Goal: Transaction & Acquisition: Register for event/course

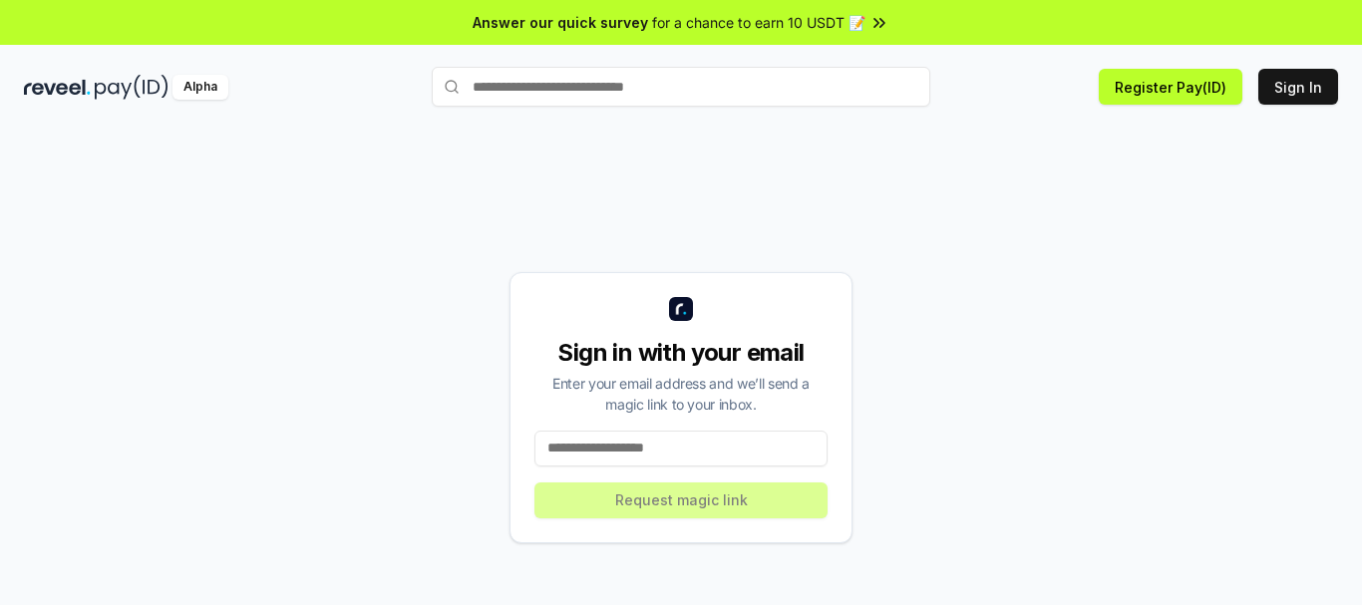
scroll to position [3249, 0]
click at [668, 440] on input at bounding box center [680, 449] width 293 height 36
type input "**********"
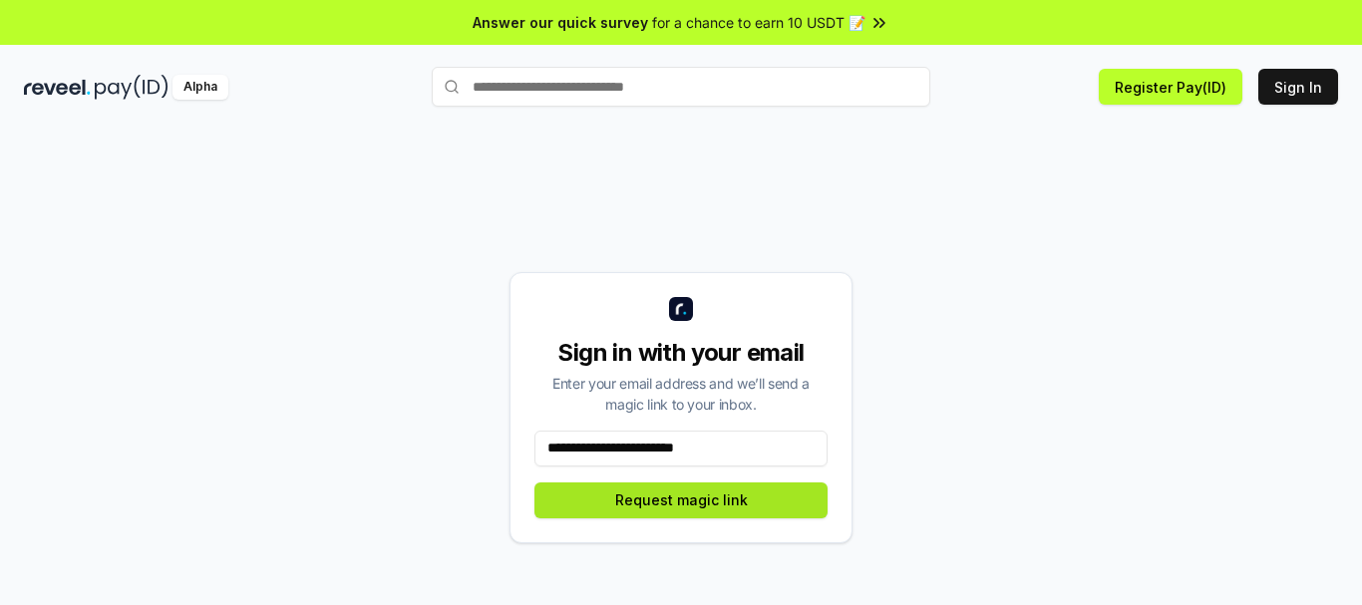
click at [686, 504] on button "Request magic link" at bounding box center [680, 501] width 293 height 36
click at [644, 505] on button "Request magic link" at bounding box center [680, 501] width 293 height 36
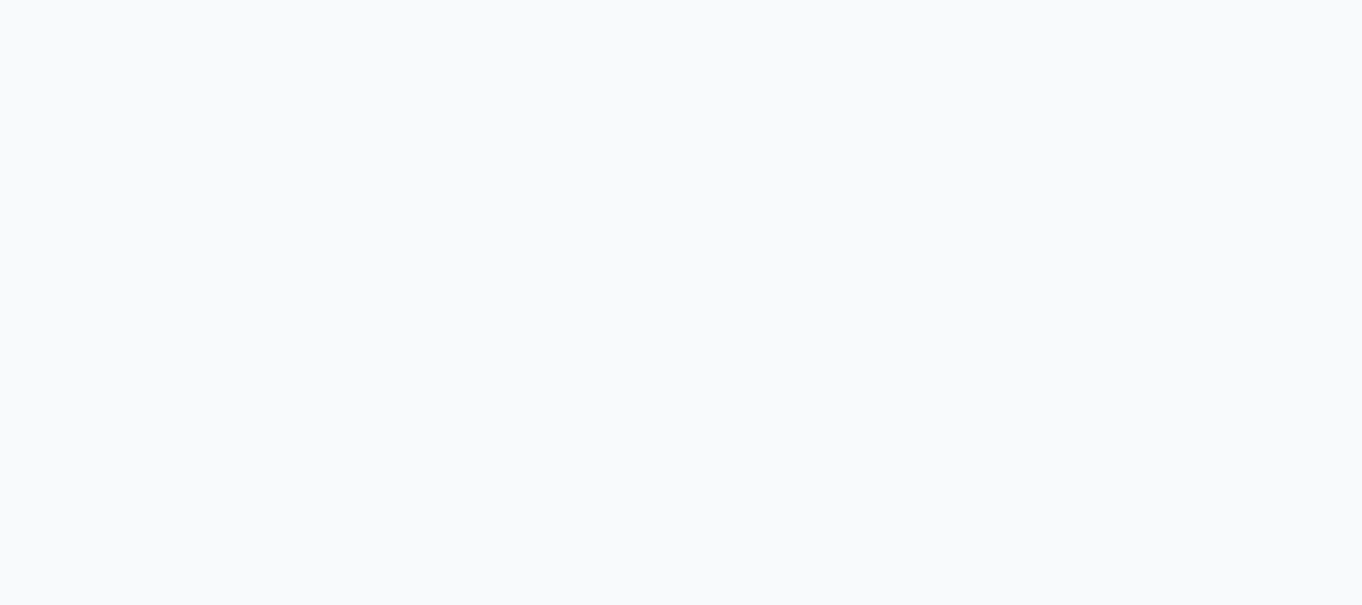
scroll to position [3249, 0]
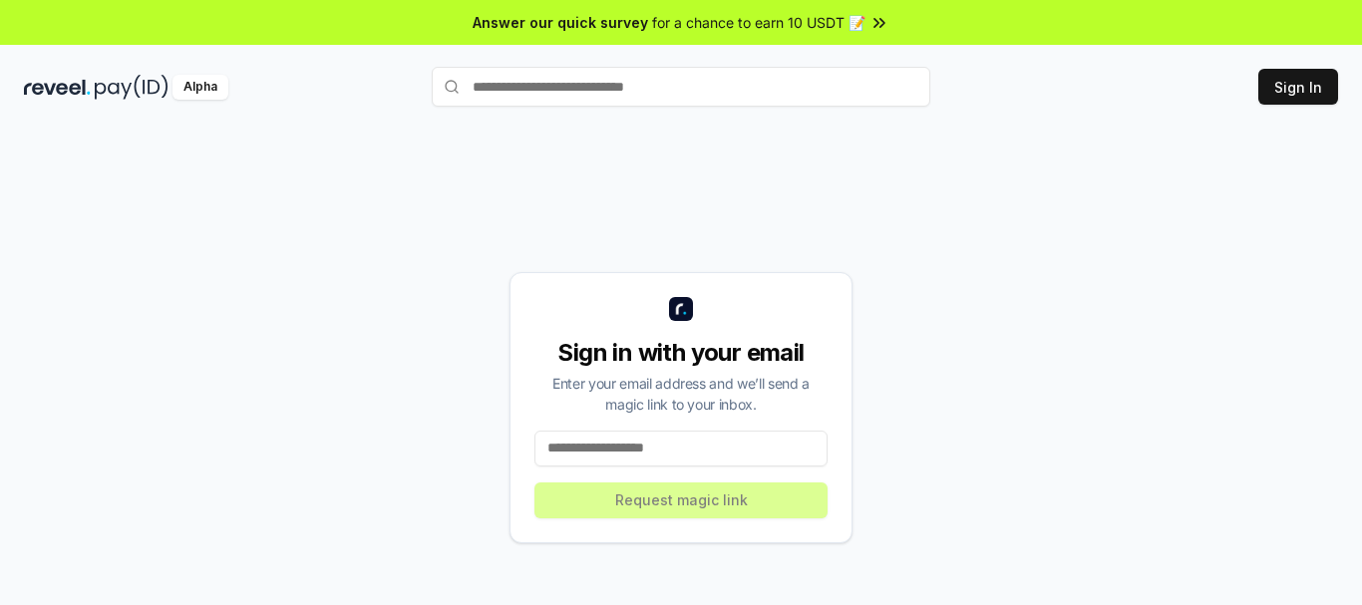
scroll to position [3249, 0]
click at [1200, 101] on button "Register Pay(ID)" at bounding box center [1171, 87] width 144 height 36
click at [1208, 90] on button "Register Pay(ID)" at bounding box center [1171, 87] width 144 height 36
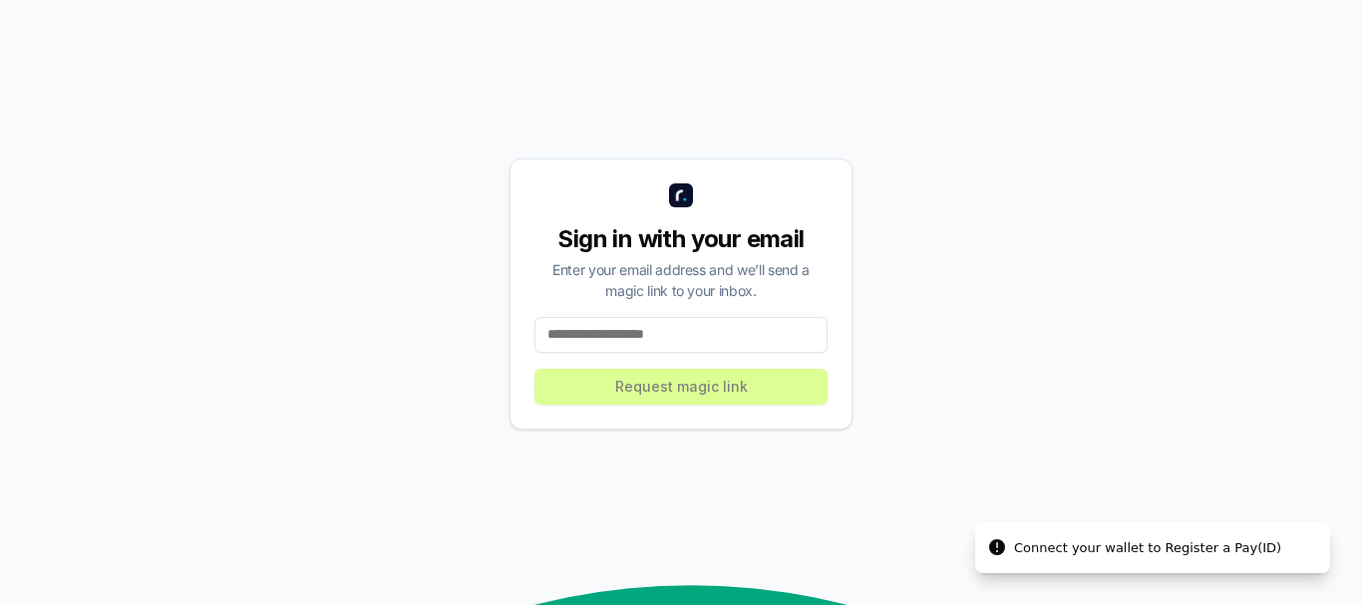
scroll to position [0, 0]
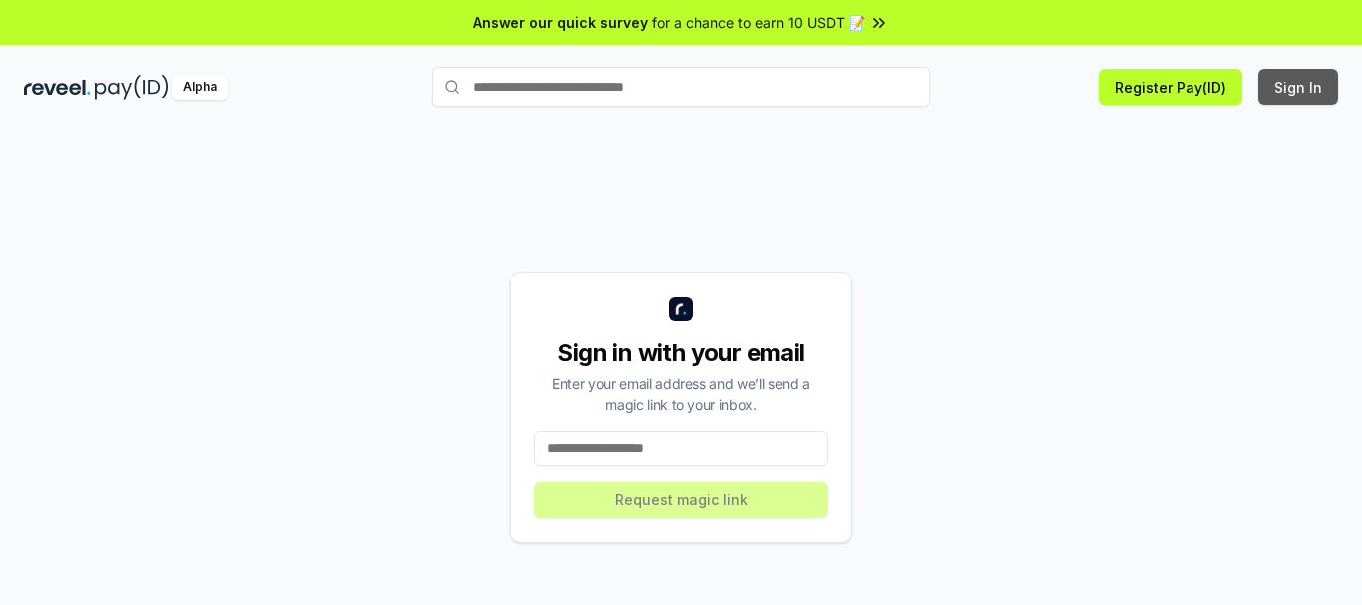
click at [1305, 82] on button "Sign In" at bounding box center [1298, 87] width 80 height 36
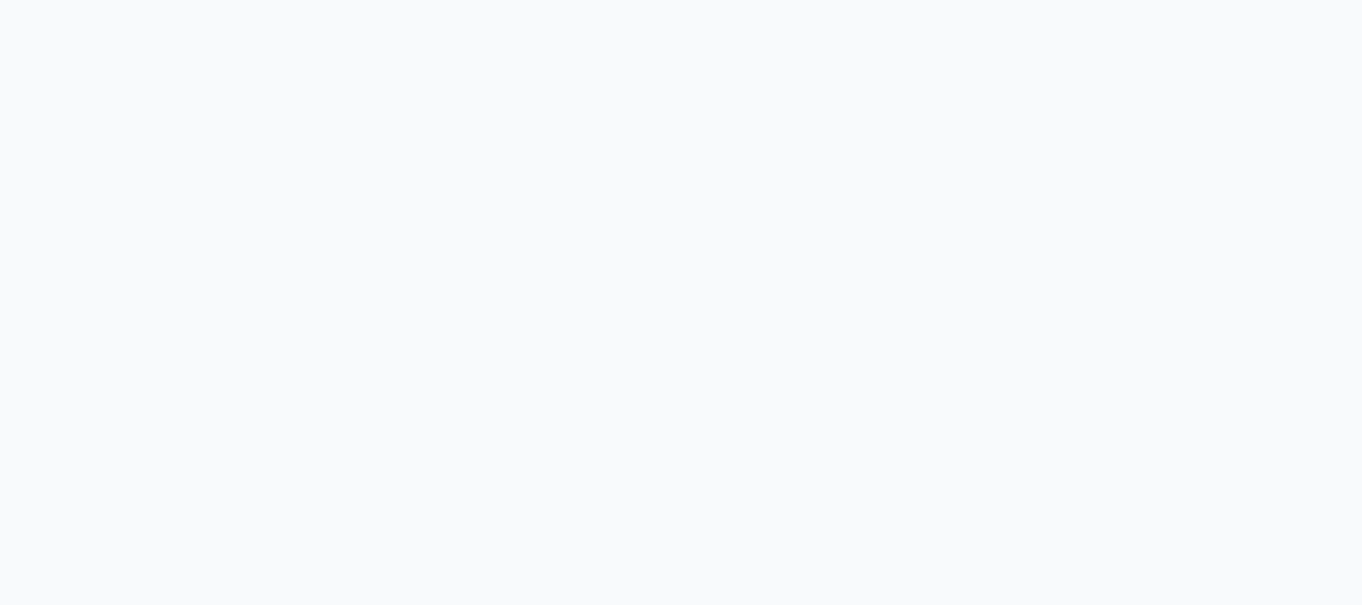
scroll to position [3249, 0]
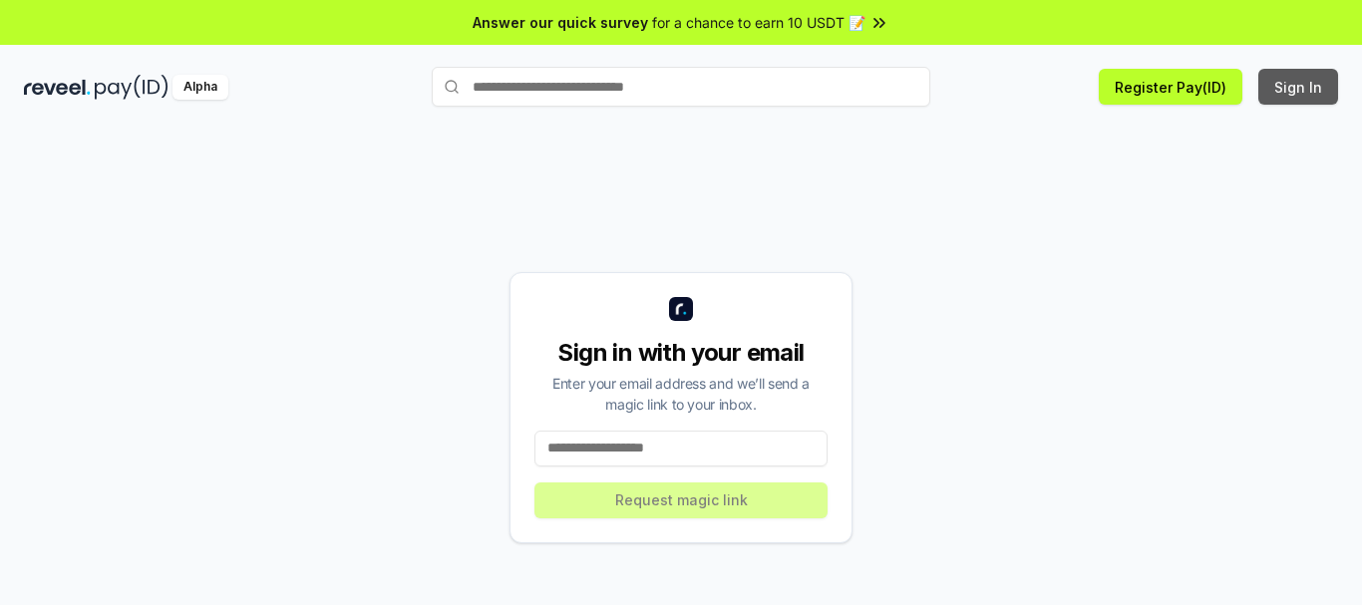
click at [1301, 87] on button "Sign In" at bounding box center [1298, 87] width 80 height 36
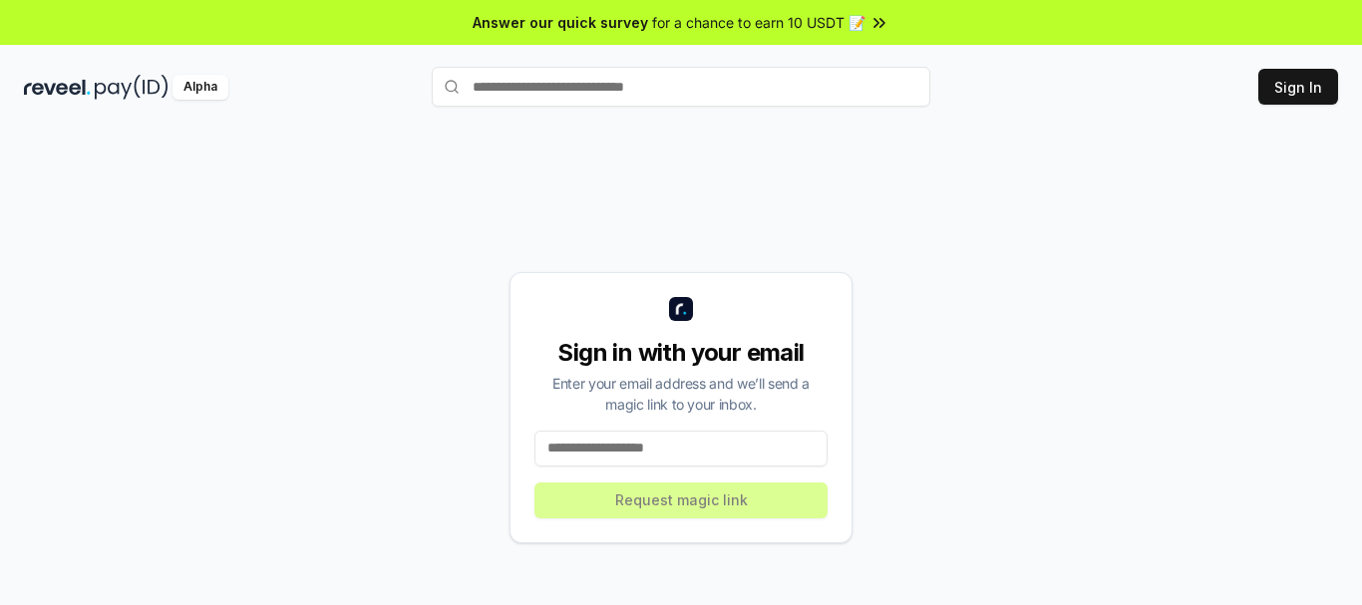
scroll to position [3249, 0]
click at [731, 439] on input at bounding box center [680, 449] width 293 height 36
type input "**********"
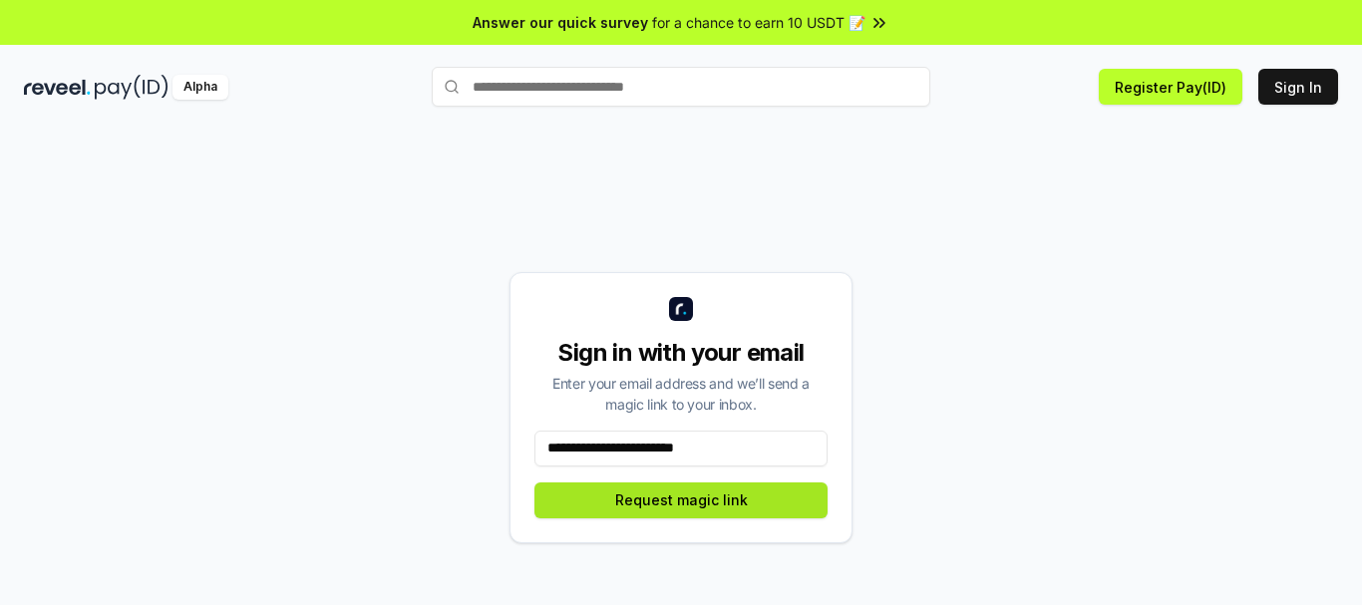
click at [718, 509] on button "Request magic link" at bounding box center [680, 501] width 293 height 36
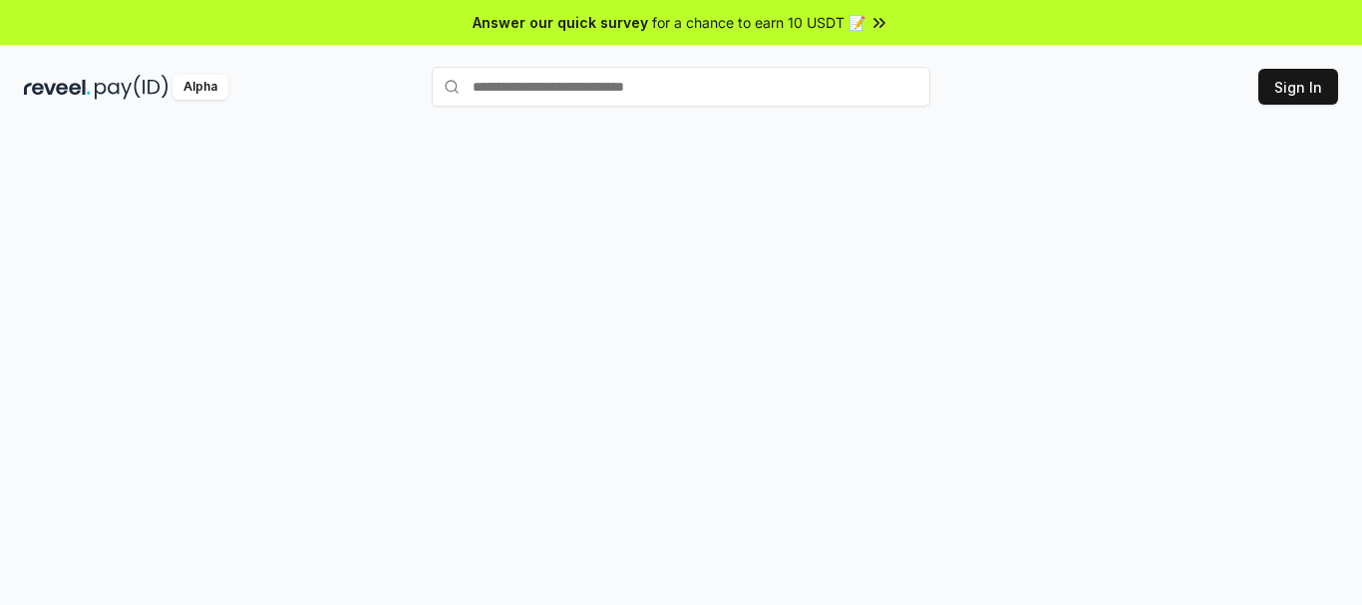
scroll to position [3249, 0]
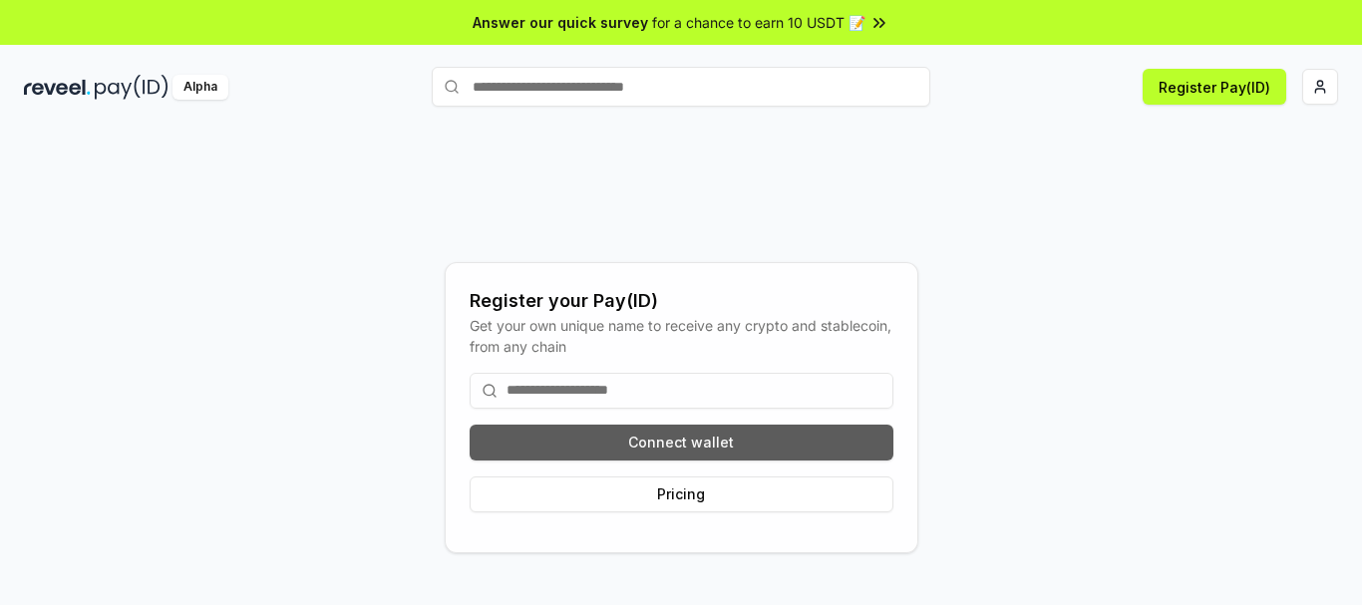
drag, startPoint x: 1219, startPoint y: 217, endPoint x: 591, endPoint y: 440, distance: 665.5
click at [591, 440] on button "Connect wallet" at bounding box center [682, 443] width 424 height 36
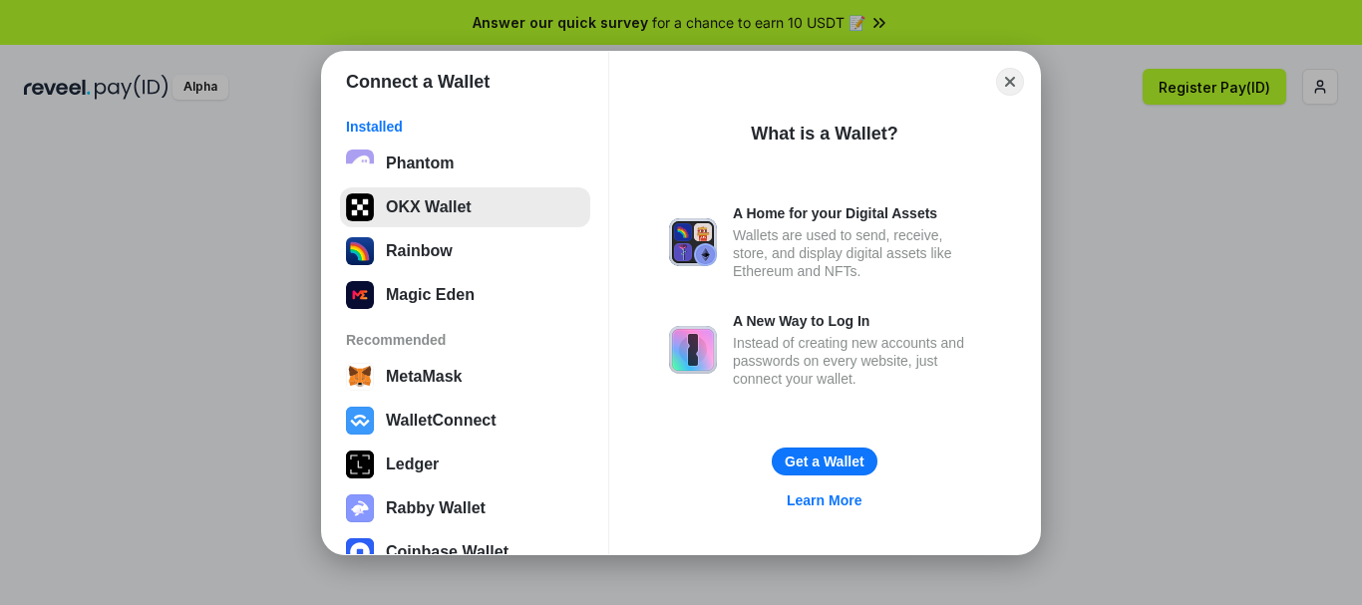
click at [392, 196] on button "OKX Wallet" at bounding box center [465, 207] width 250 height 40
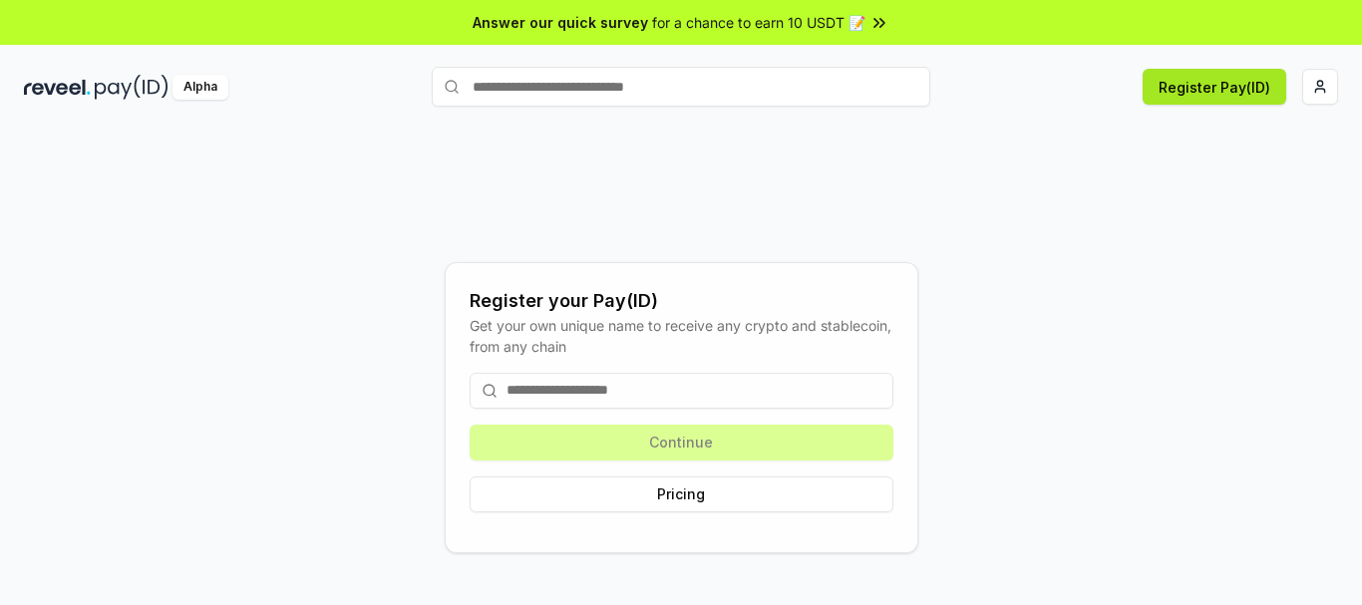
click at [1220, 82] on button "Register Pay(ID)" at bounding box center [1215, 87] width 144 height 36
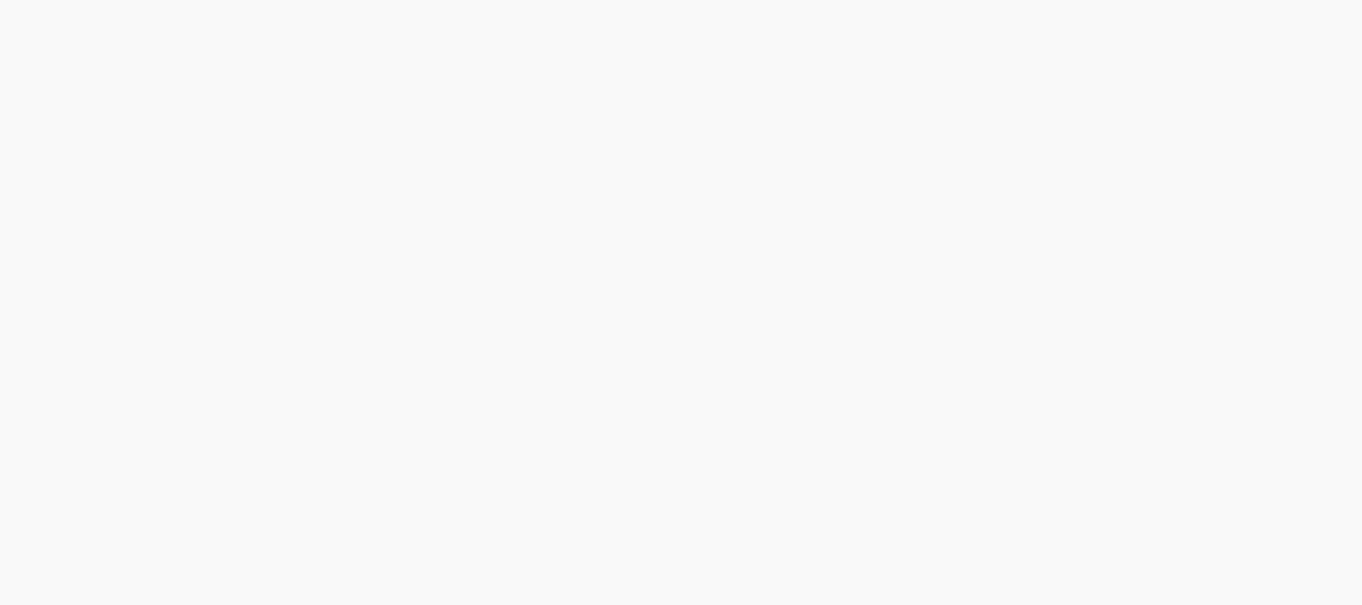
scroll to position [3249, 0]
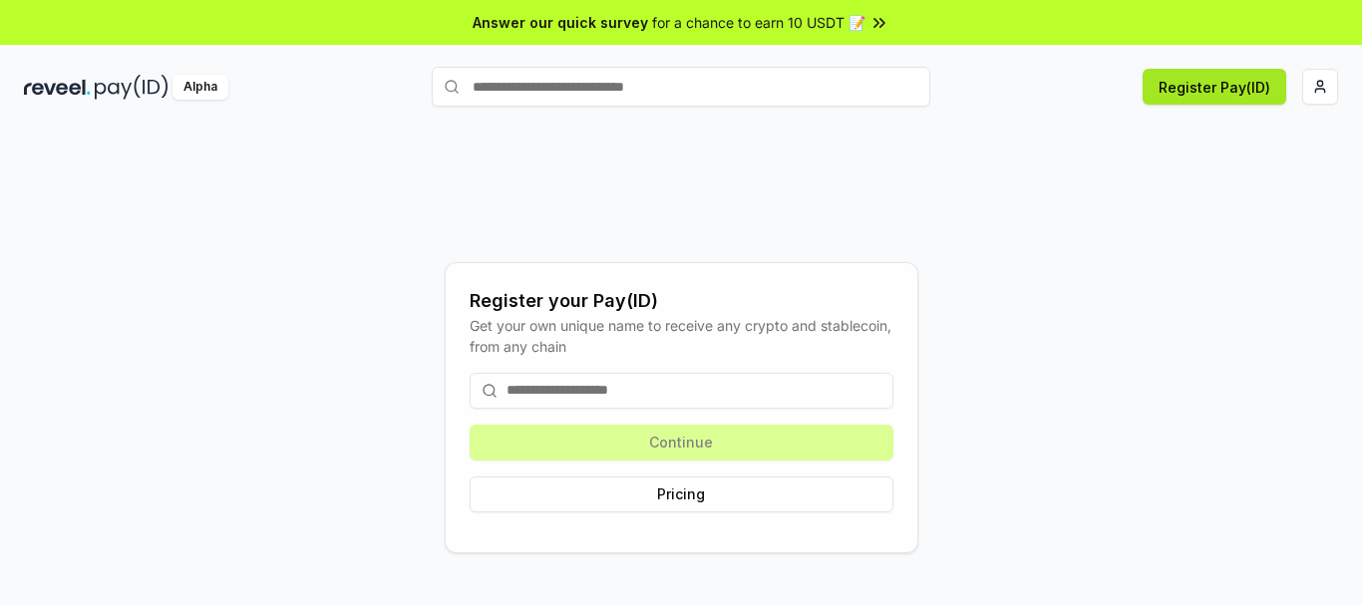
click at [1159, 90] on button "Register Pay(ID)" at bounding box center [1215, 87] width 144 height 36
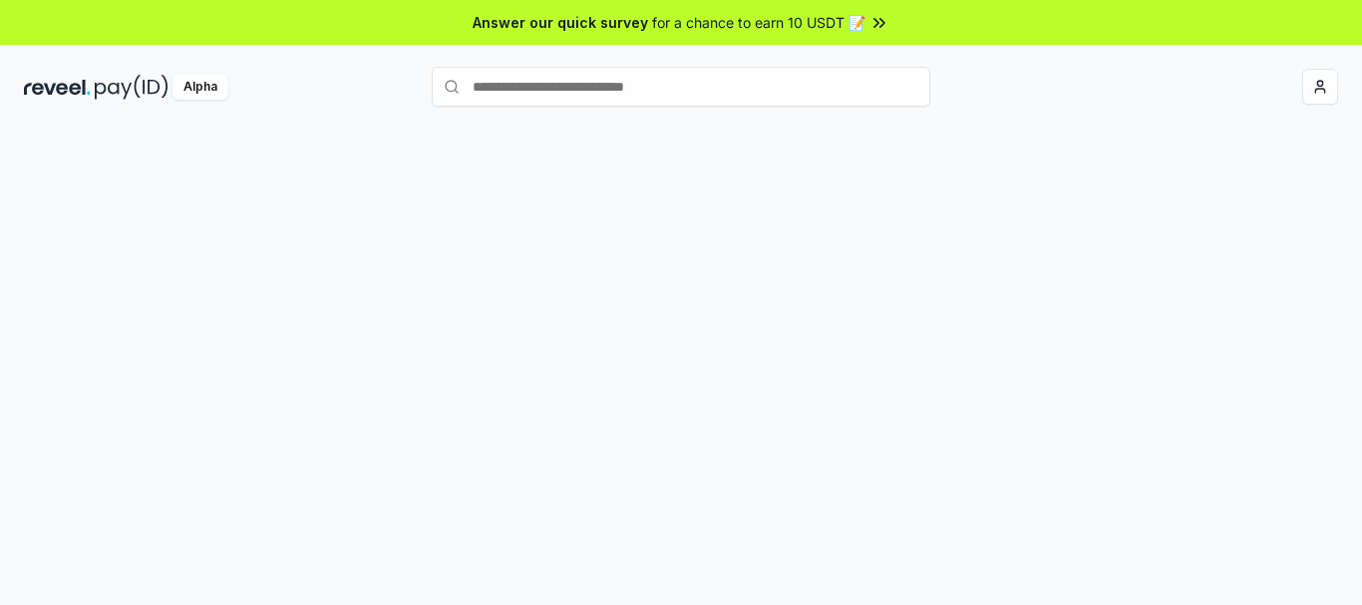
scroll to position [3249, 0]
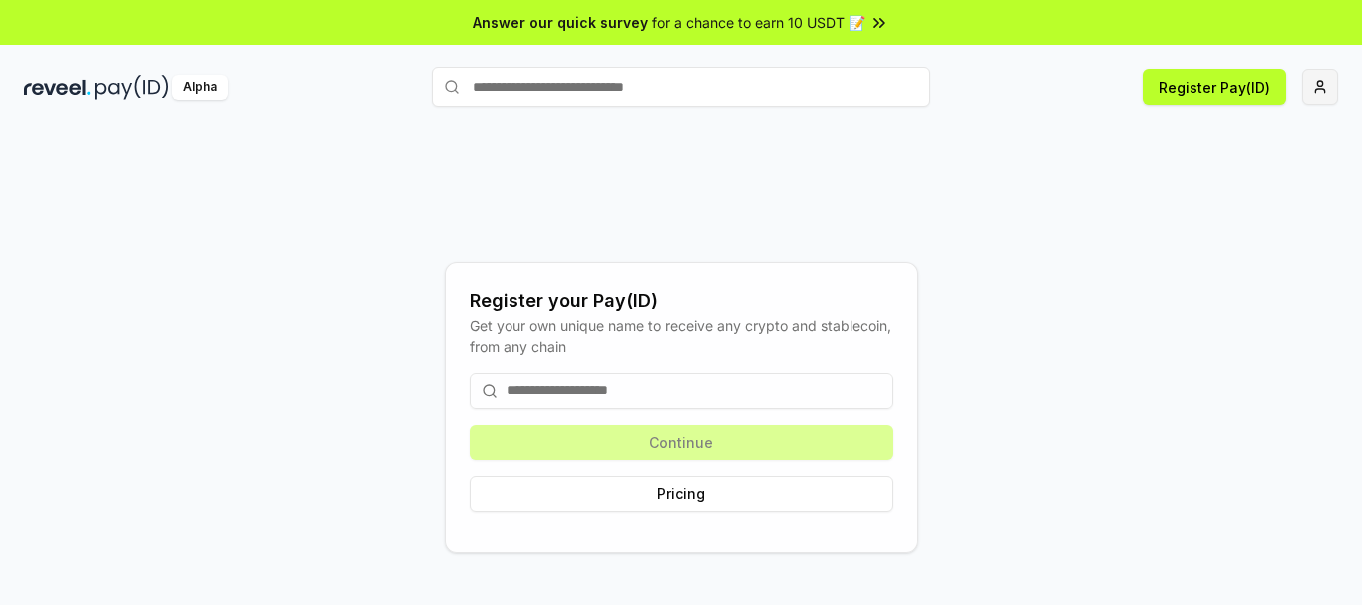
click at [1328, 77] on html "Answer our quick survey for a chance to earn 10 USDT 📝 Alpha Register Pay(ID) R…" at bounding box center [681, 302] width 1362 height 605
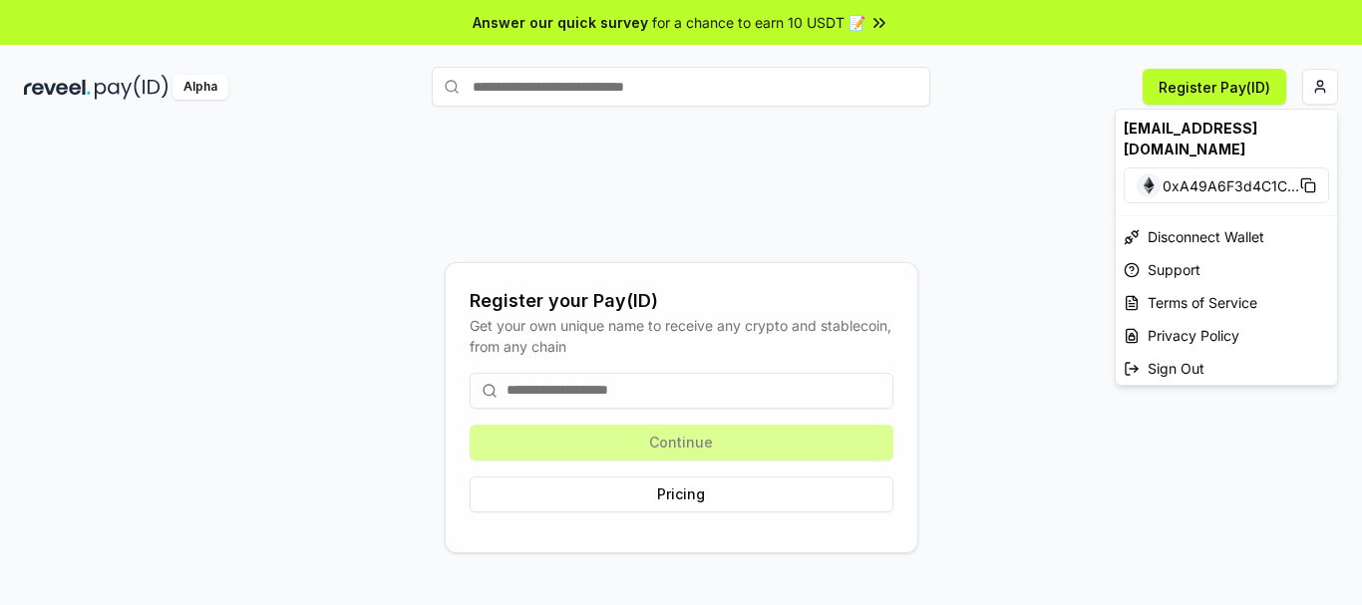
click at [1227, 90] on html "Answer our quick survey for a chance to earn 10 USDT 📝 Alpha Register Pay(ID) R…" at bounding box center [681, 302] width 1362 height 605
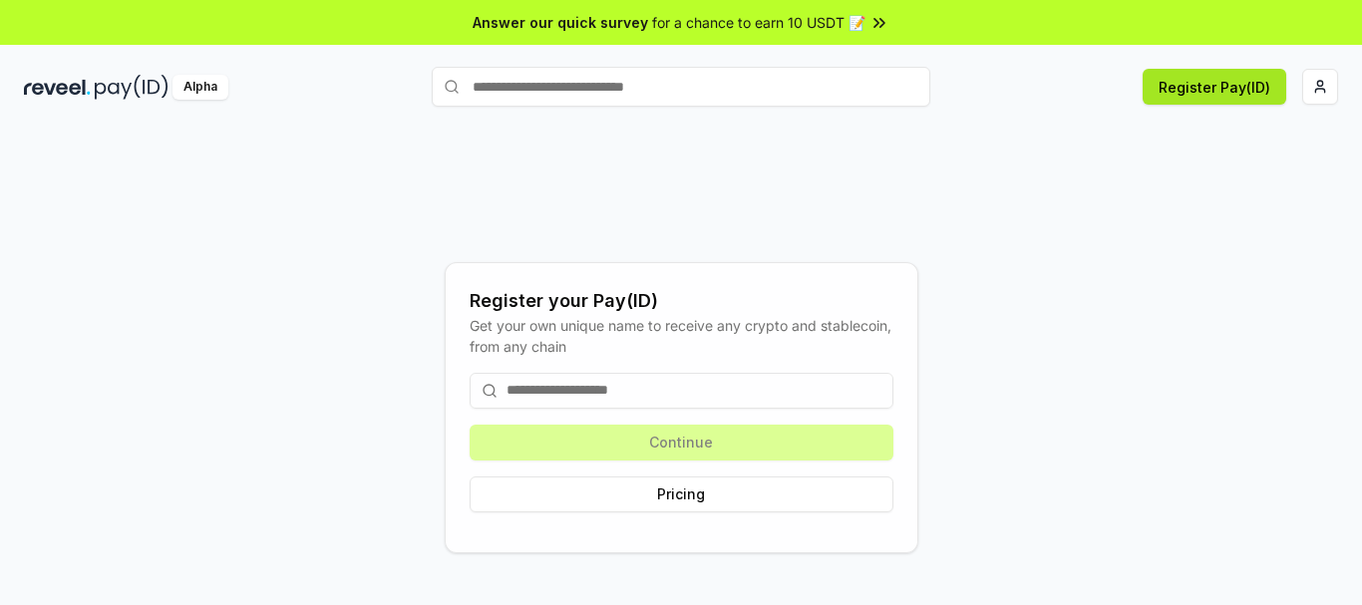
click at [1227, 89] on button "Register Pay(ID)" at bounding box center [1215, 87] width 144 height 36
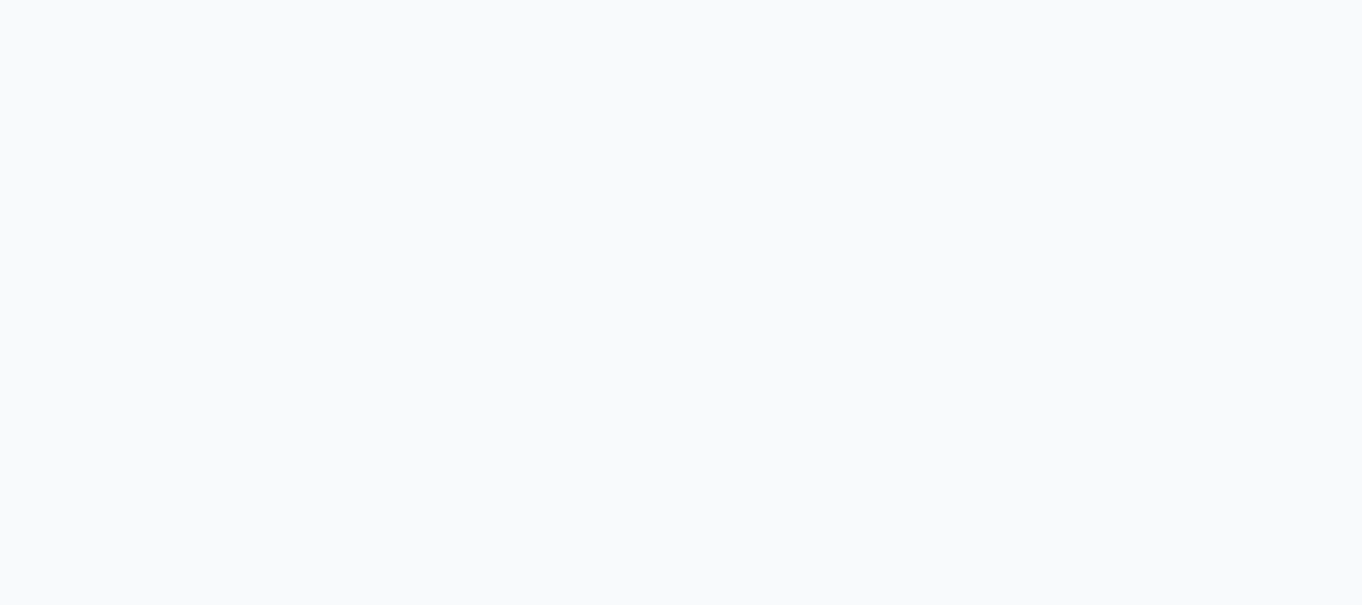
scroll to position [3249, 0]
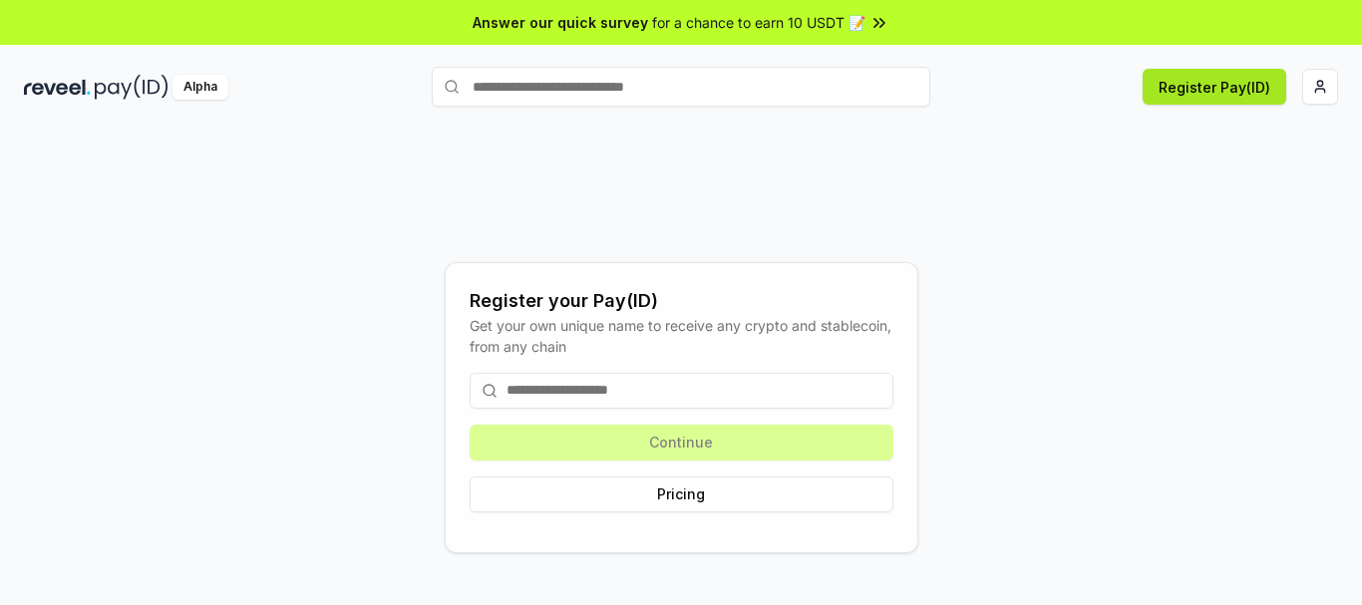
click at [1185, 79] on button "Register Pay(ID)" at bounding box center [1215, 87] width 144 height 36
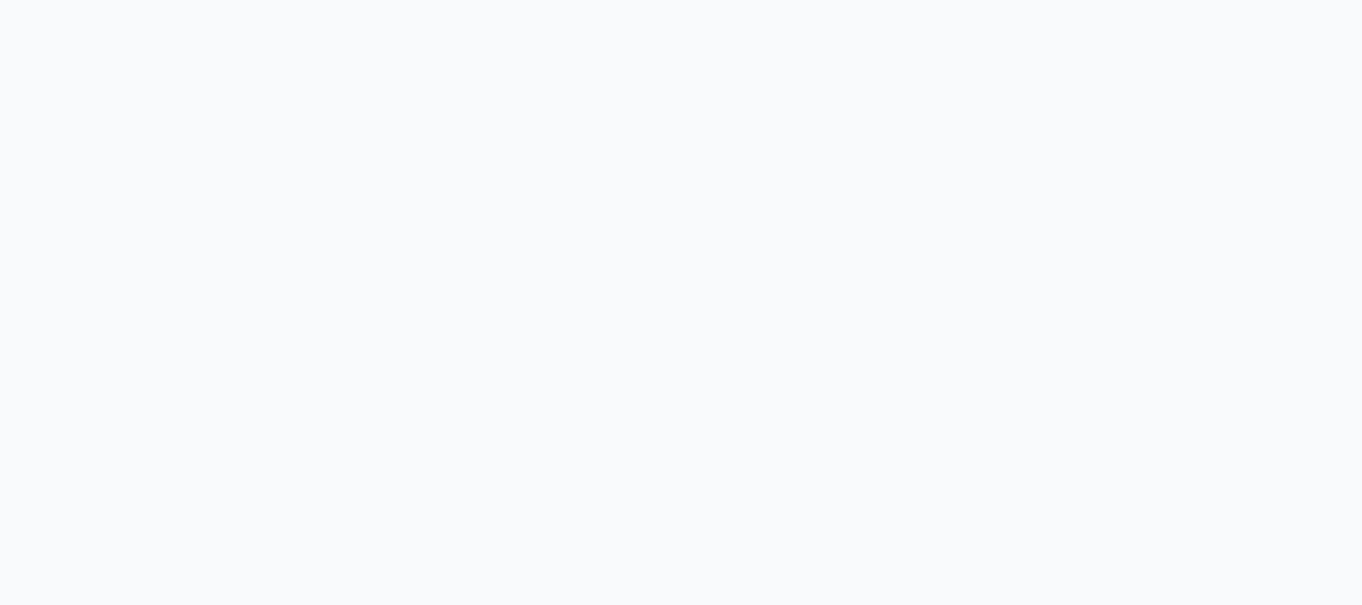
scroll to position [3249, 0]
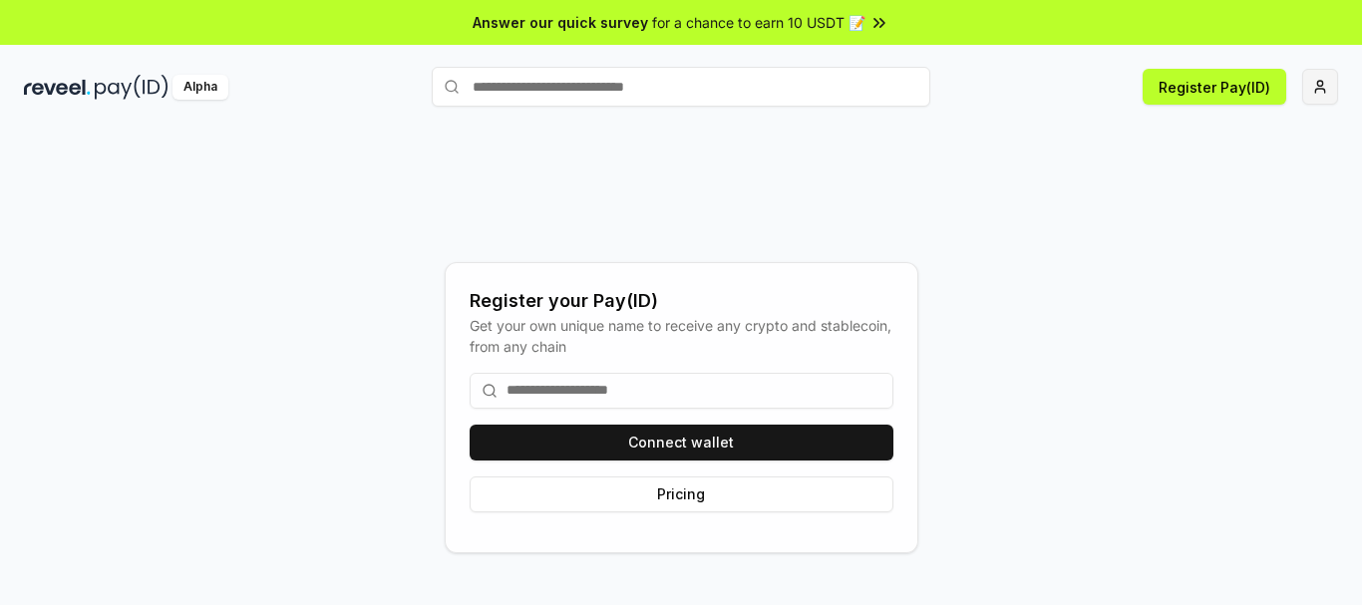
click at [1336, 89] on html "Answer our quick survey for a chance to earn 10 USDT 📝 Alpha Register Pay(ID) R…" at bounding box center [681, 302] width 1362 height 605
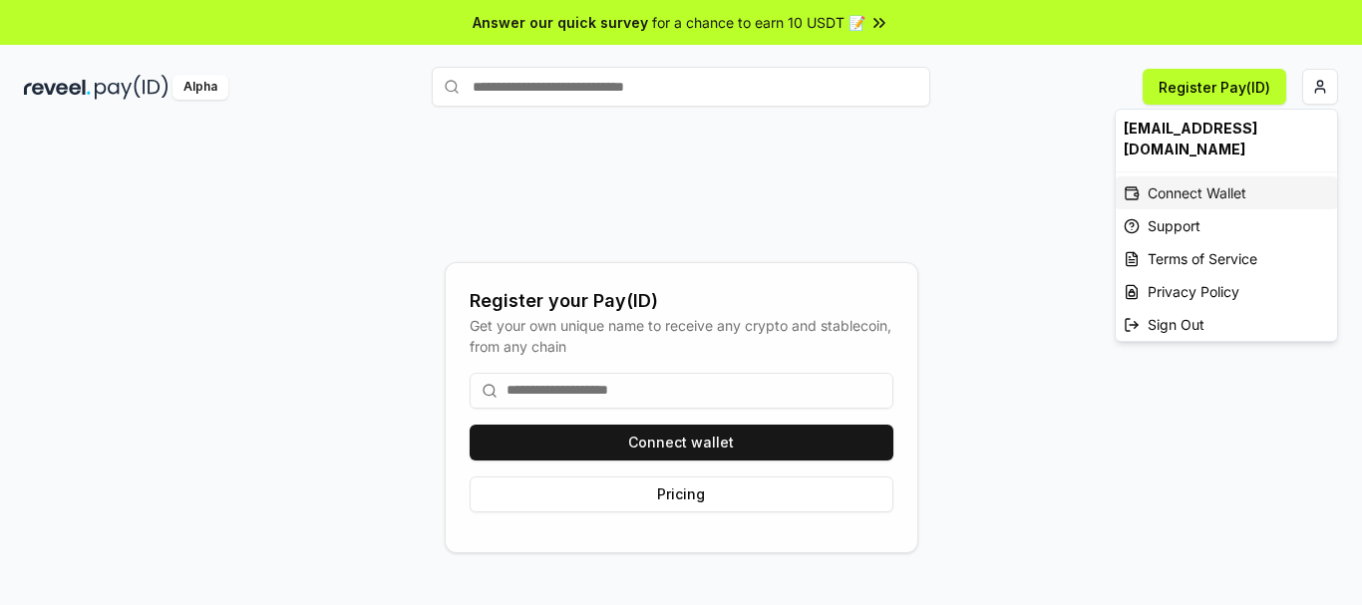
click at [1155, 203] on div "Connect Wallet" at bounding box center [1226, 193] width 221 height 33
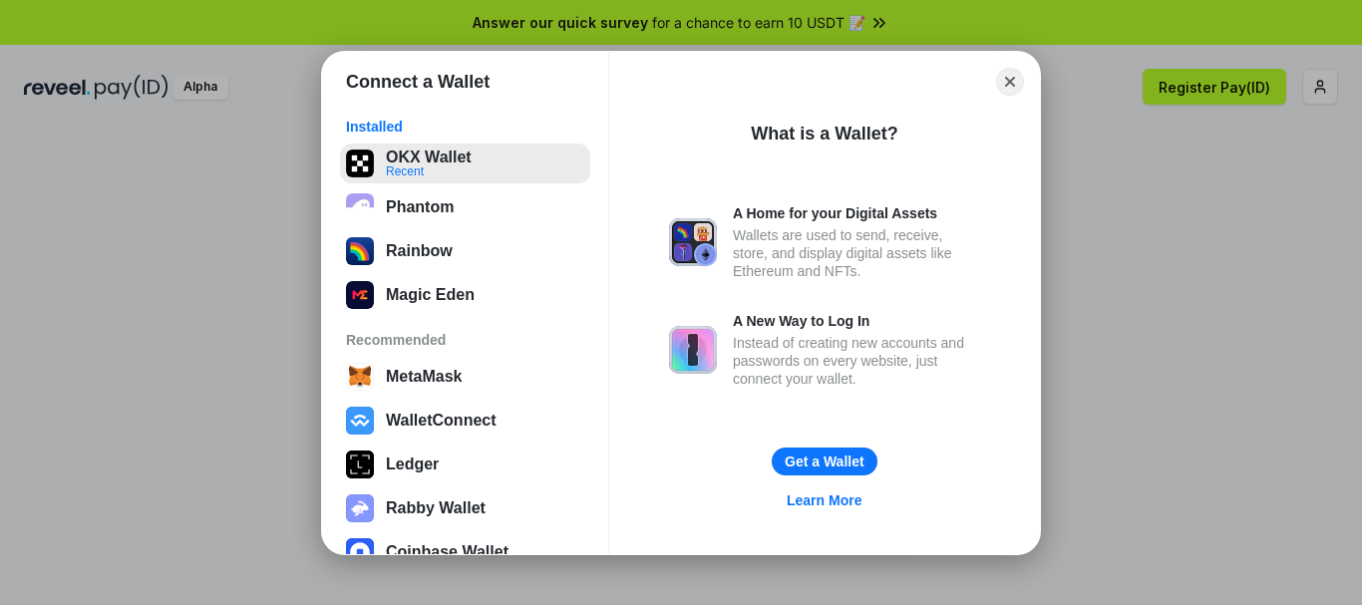
click at [418, 179] on button "OKX Wallet Recent" at bounding box center [465, 164] width 250 height 40
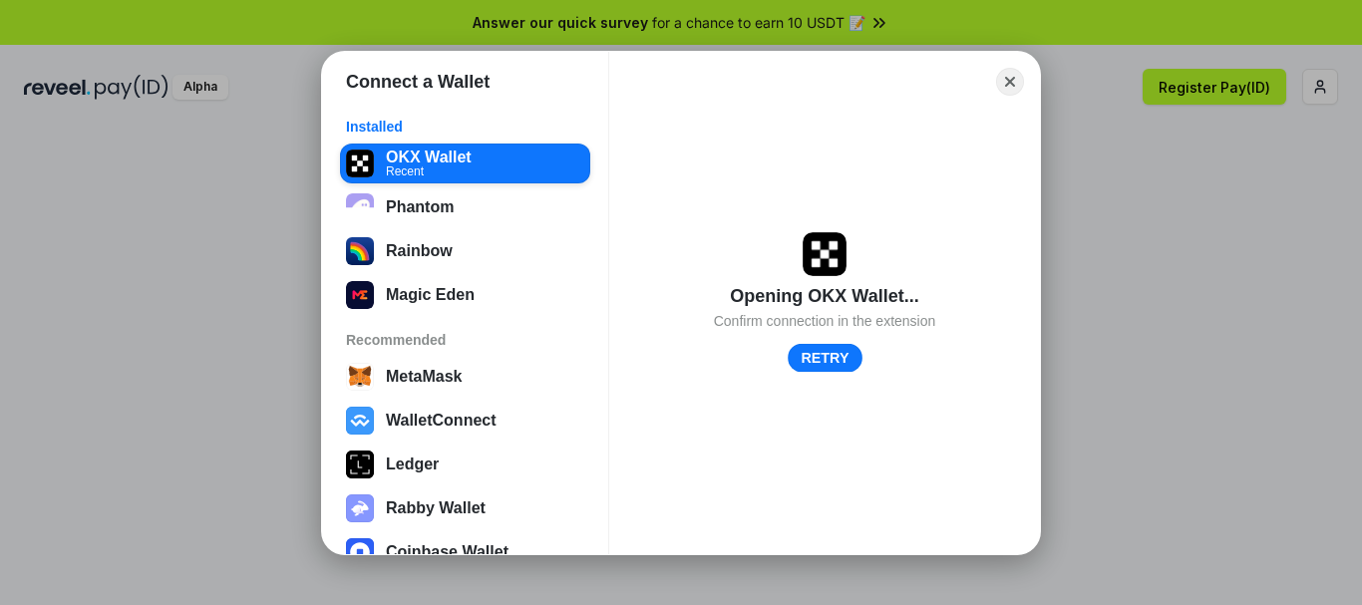
click at [827, 357] on button "RETRY" at bounding box center [825, 357] width 75 height 29
click at [827, 357] on button "RETRY" at bounding box center [825, 358] width 73 height 28
click at [1019, 82] on button "Close" at bounding box center [1010, 81] width 31 height 31
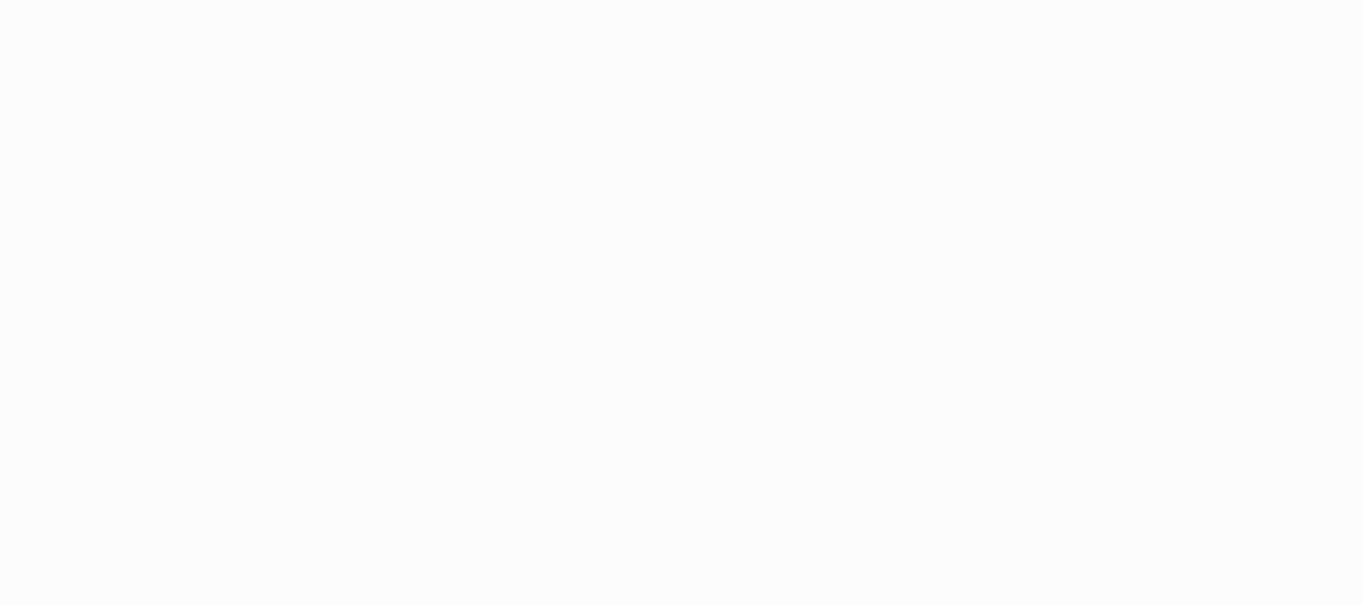
scroll to position [3249, 0]
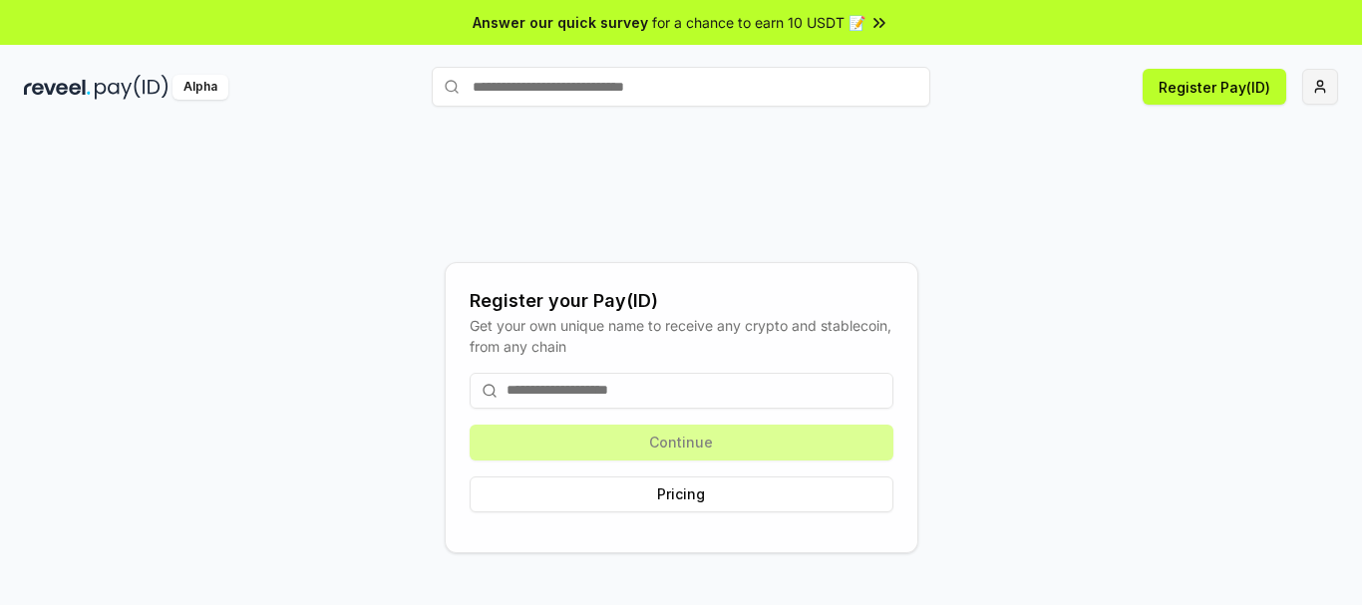
click at [1335, 97] on html "Answer our quick survey for a chance to earn 10 USDT 📝 Alpha Register Pay(ID) R…" at bounding box center [681, 302] width 1362 height 605
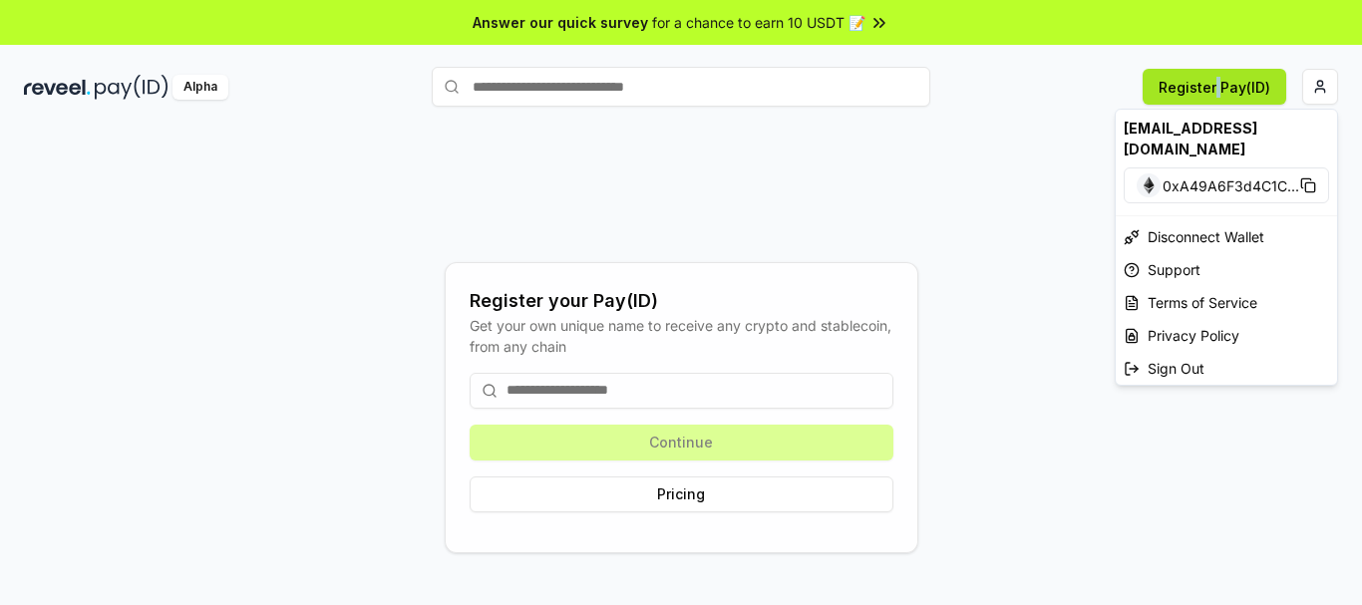
click at [1223, 77] on html "Answer our quick survey for a chance to earn 10 USDT 📝 Alpha Register Pay(ID) R…" at bounding box center [681, 302] width 1362 height 605
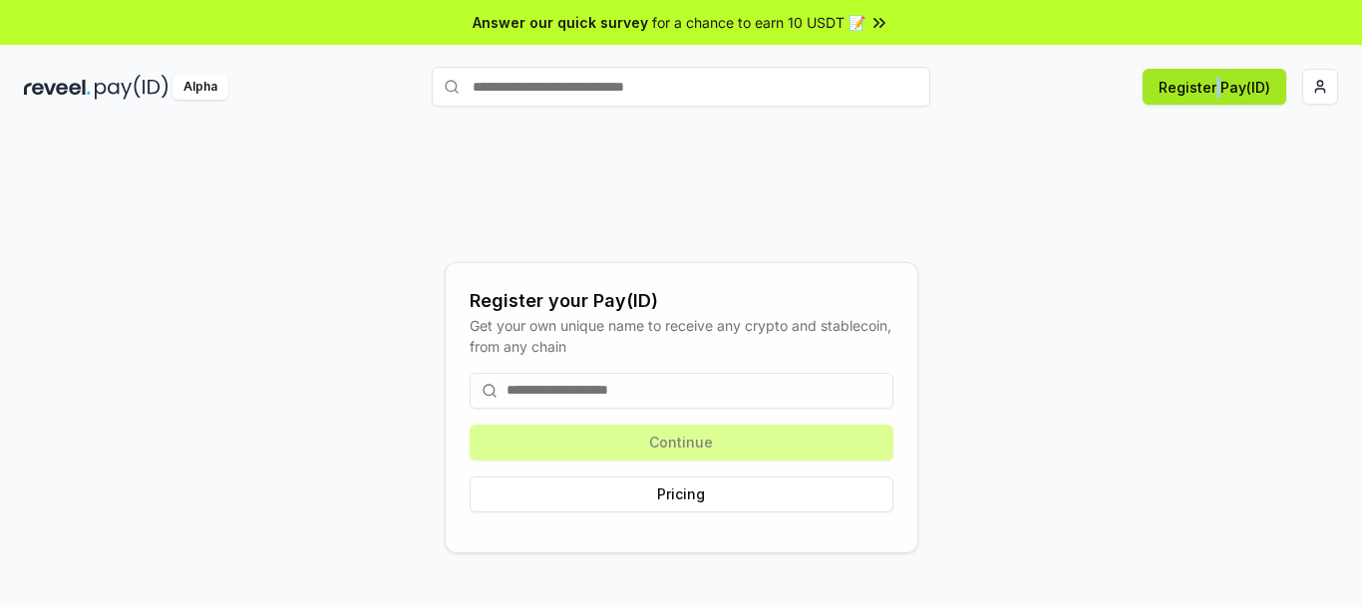
click at [1183, 87] on button "Register Pay(ID)" at bounding box center [1215, 87] width 144 height 36
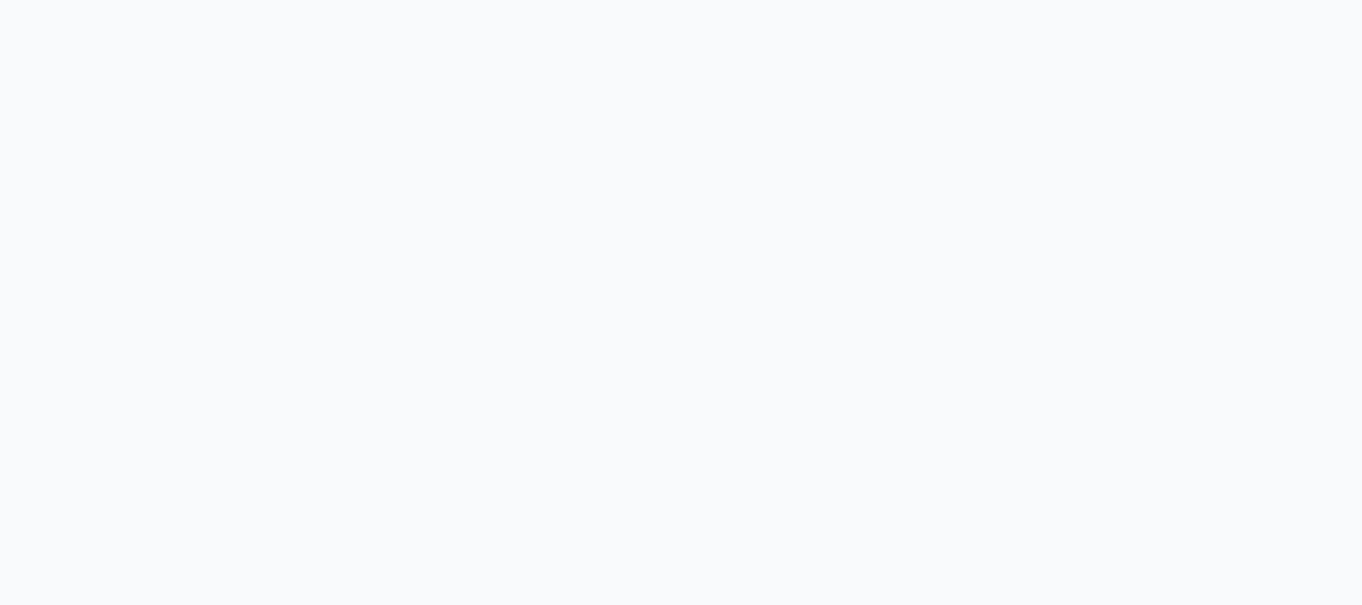
scroll to position [3249, 0]
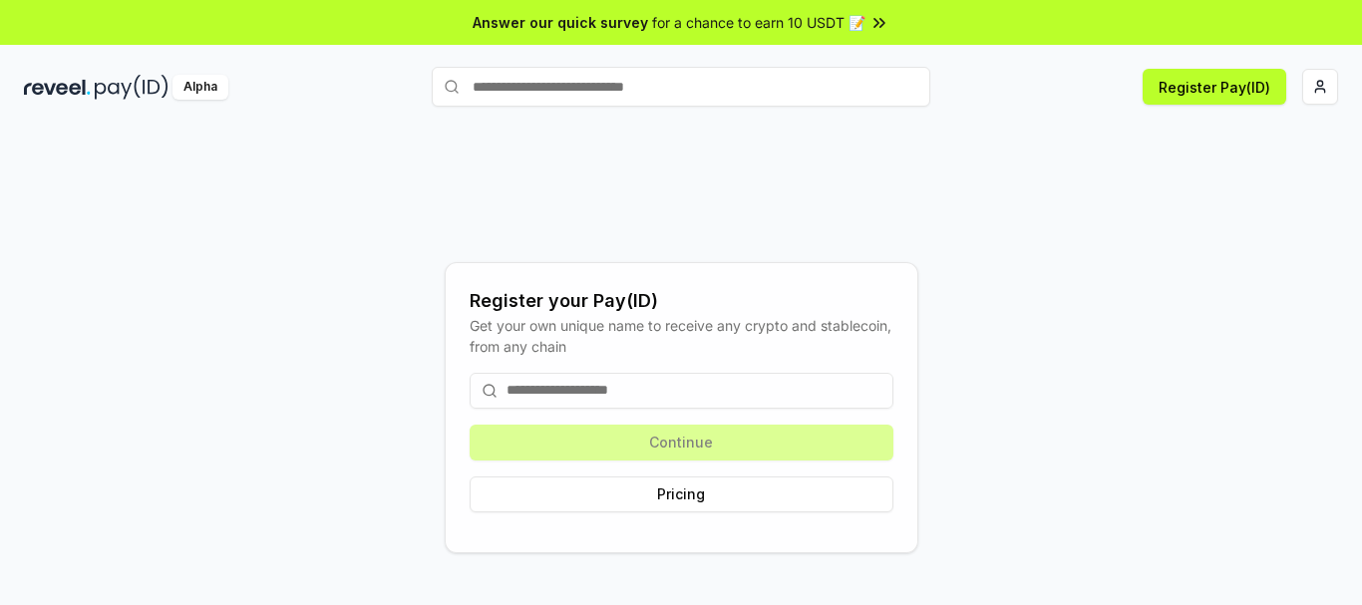
click at [610, 19] on span "Answer our quick survey" at bounding box center [561, 22] width 176 height 21
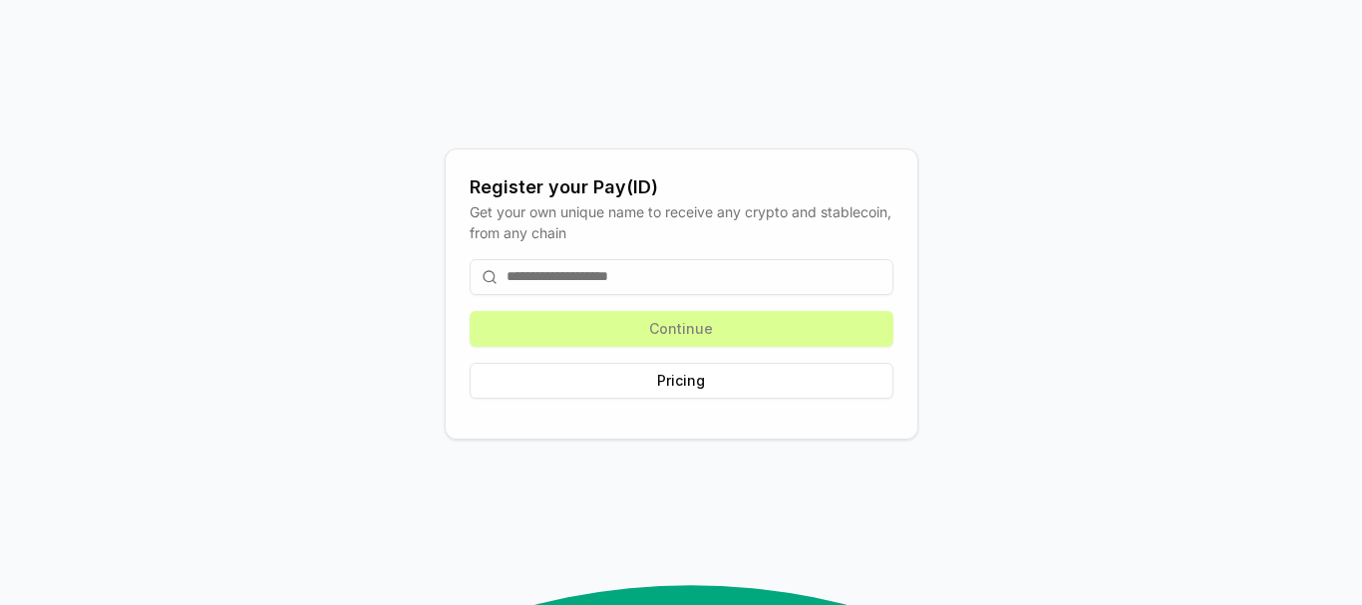
scroll to position [0, 0]
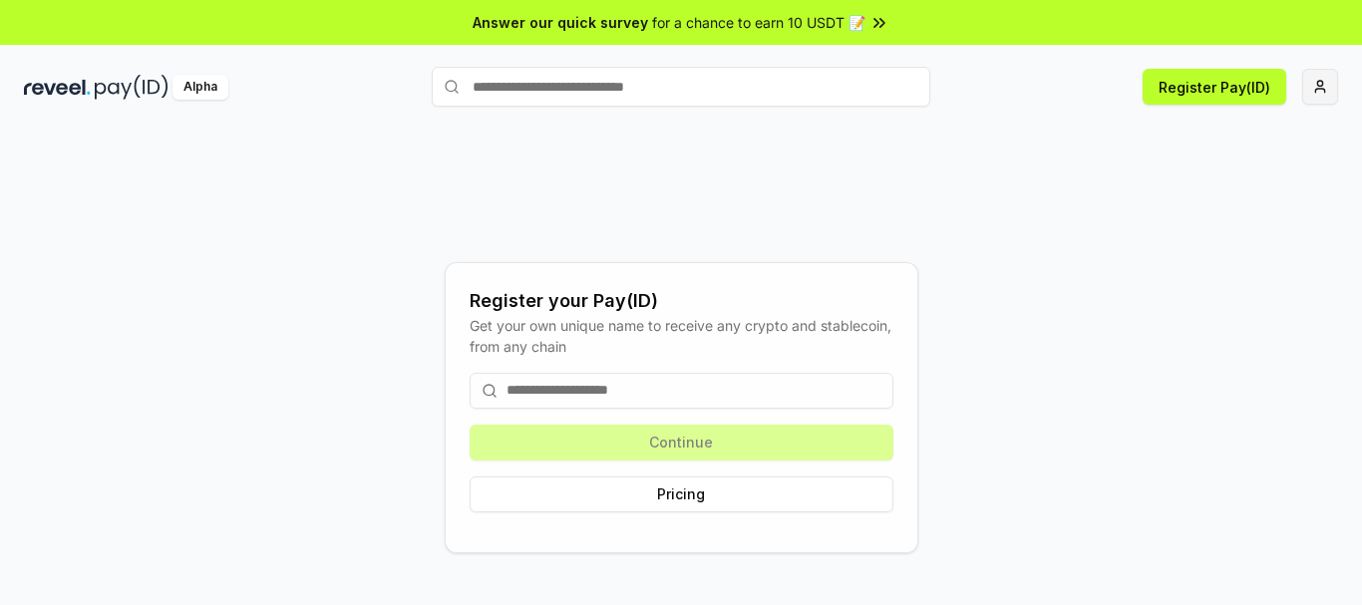
click at [1330, 88] on html "Answer our quick survey for a chance to earn 10 USDT 📝 Alpha Register Pay(ID) R…" at bounding box center [681, 302] width 1362 height 605
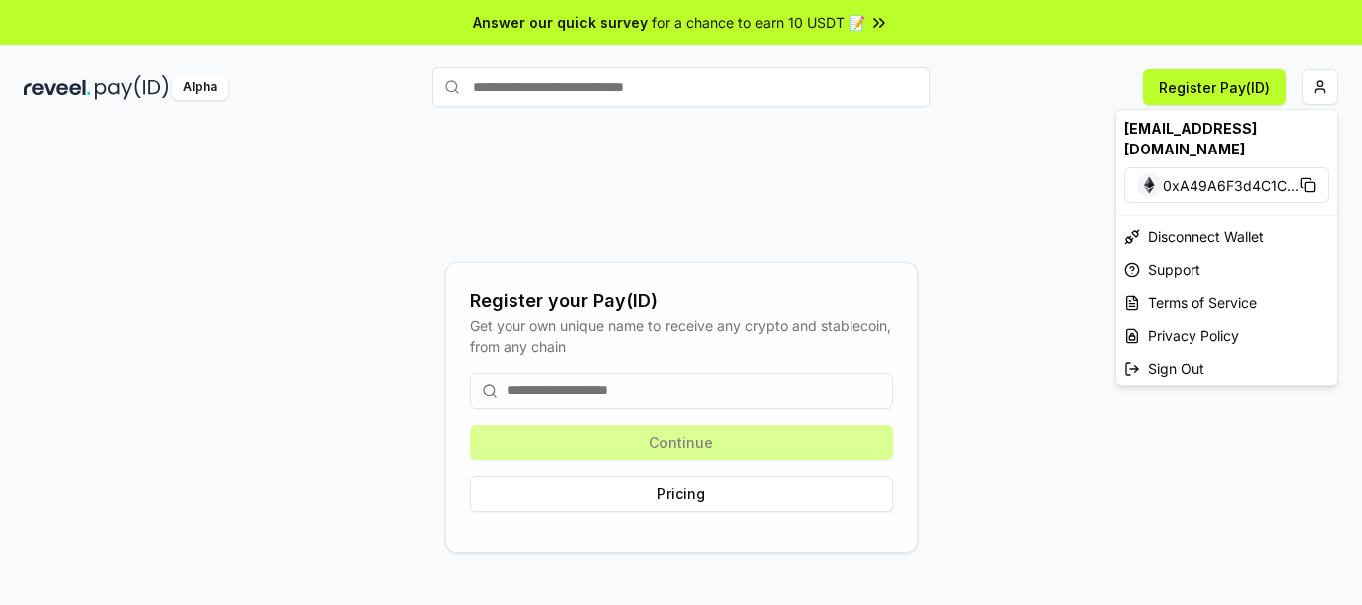
click at [913, 213] on html "Answer our quick survey for a chance to earn 10 USDT 📝 Alpha Register Pay(ID) R…" at bounding box center [681, 302] width 1362 height 605
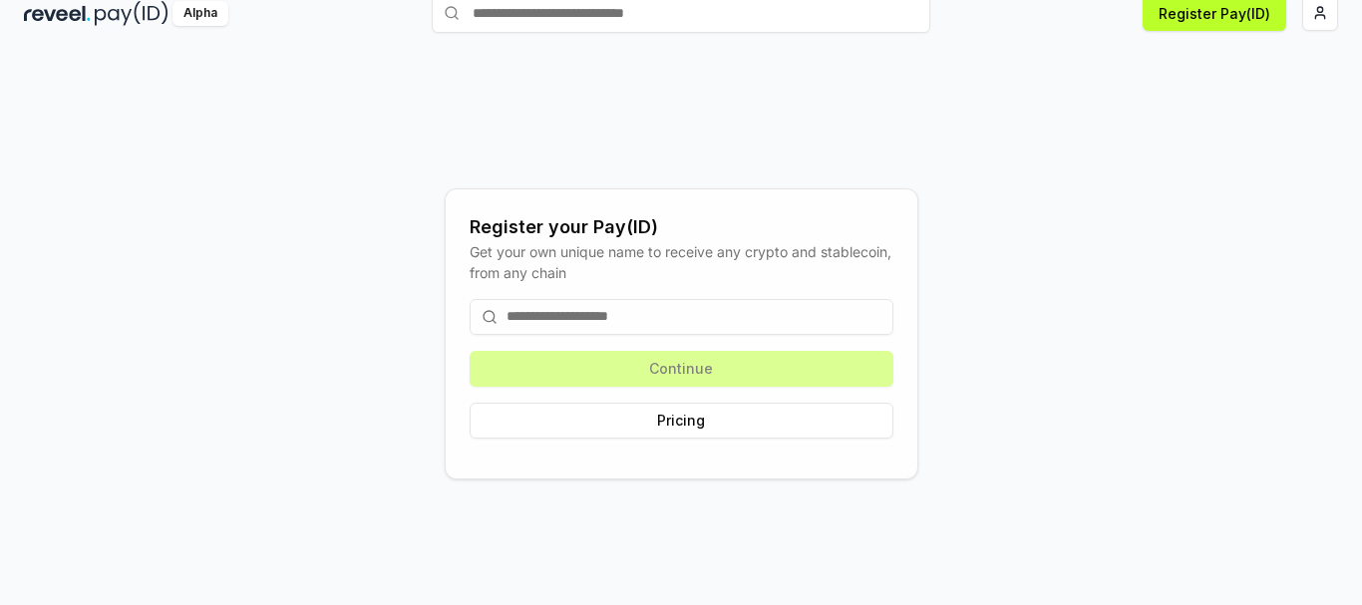
scroll to position [57, 0]
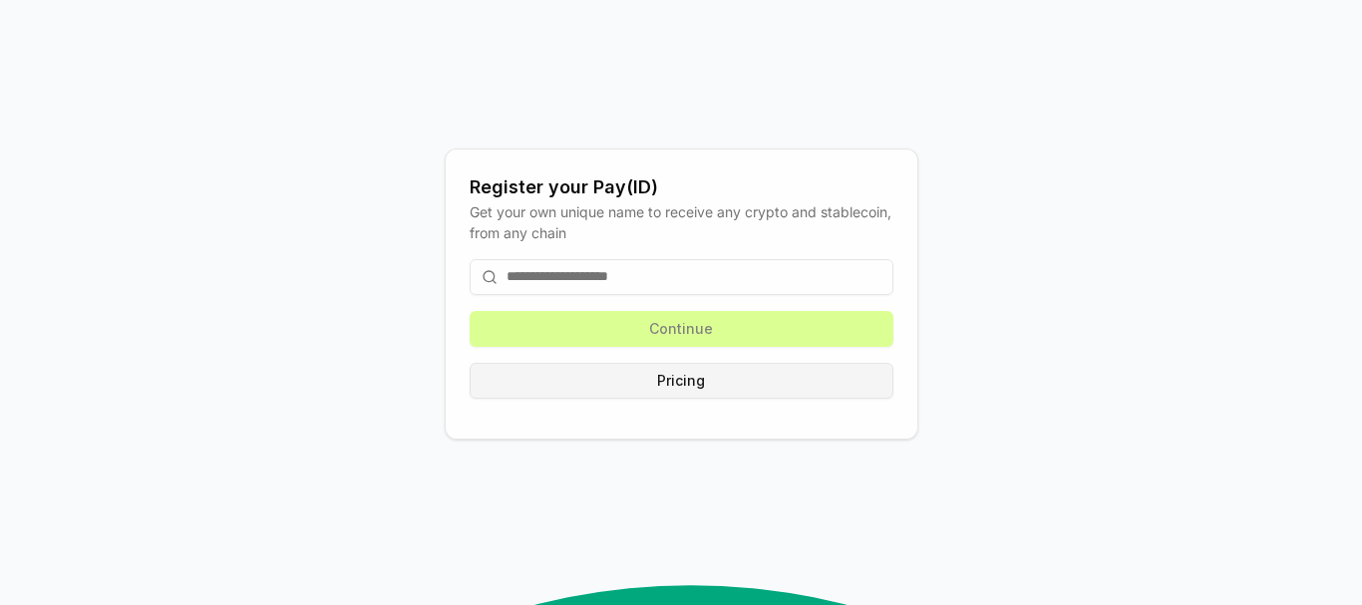
click at [653, 399] on button "Pricing" at bounding box center [682, 381] width 424 height 36
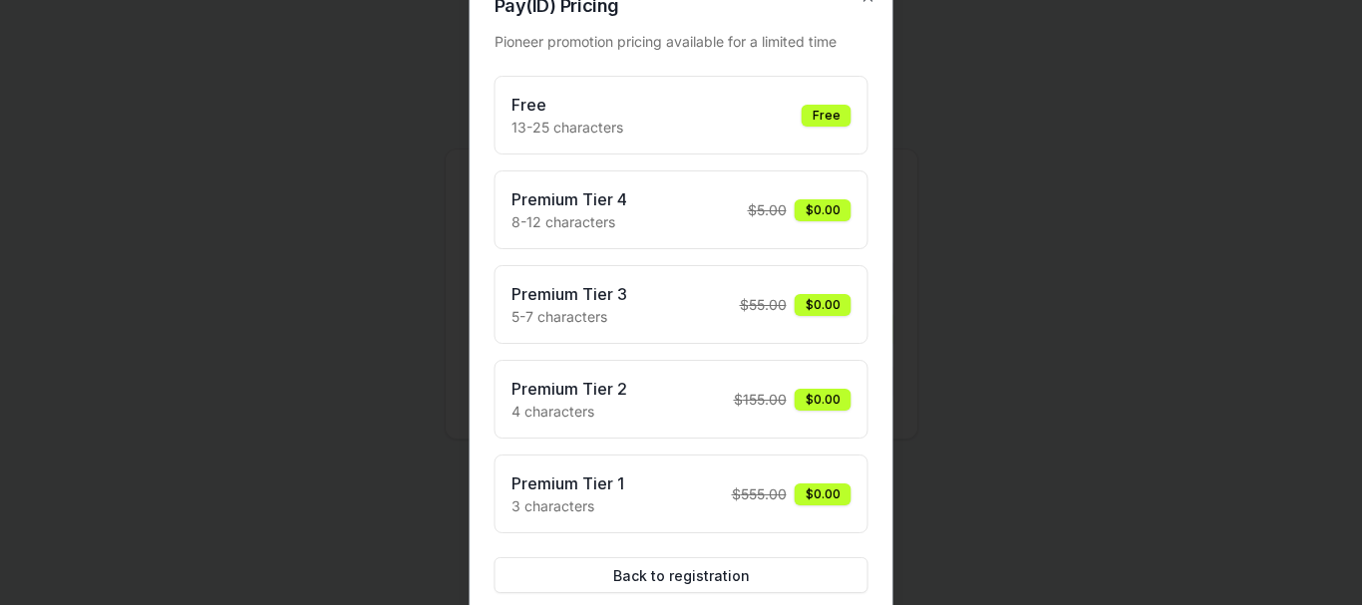
click at [822, 106] on div "Free" at bounding box center [827, 115] width 50 height 22
click at [820, 122] on div "Free" at bounding box center [827, 115] width 50 height 22
click at [826, 185] on div "Premium Tier 4 8-12 characters $ 5.00 $0.00" at bounding box center [682, 210] width 374 height 79
click at [821, 303] on div "$0.00" at bounding box center [823, 304] width 57 height 22
click at [819, 402] on div "$0.00" at bounding box center [823, 399] width 57 height 22
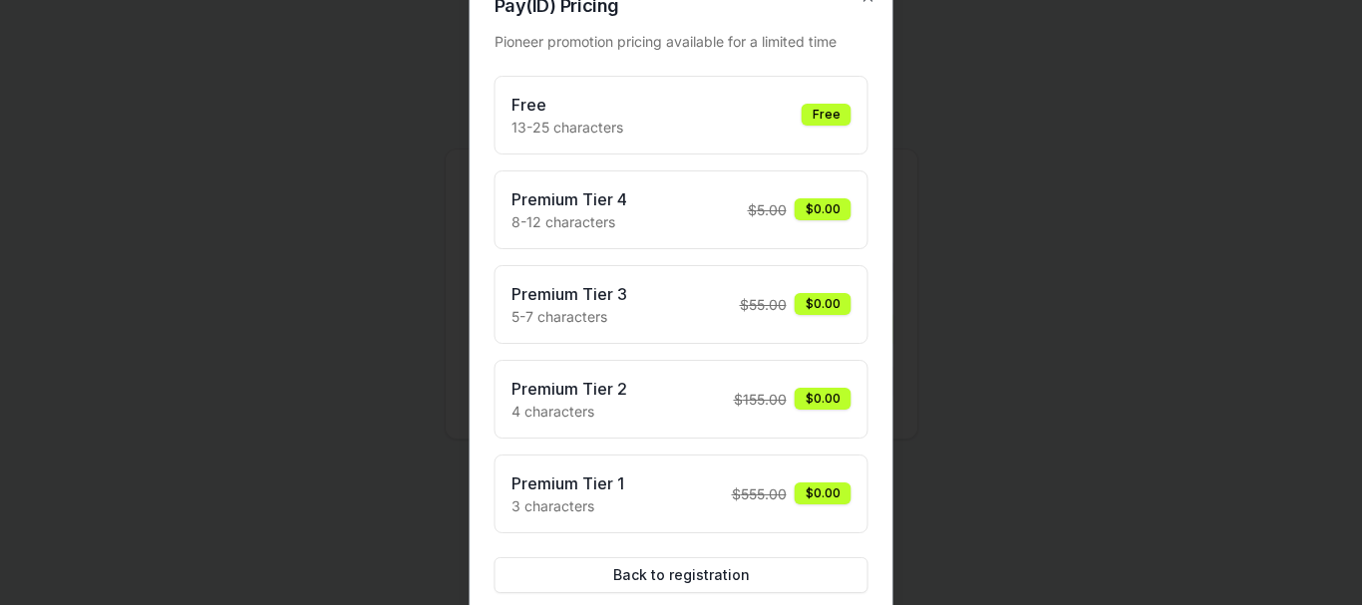
click at [797, 493] on div "$0.00" at bounding box center [823, 494] width 57 height 22
click at [630, 560] on button "Back to registration" at bounding box center [682, 575] width 374 height 36
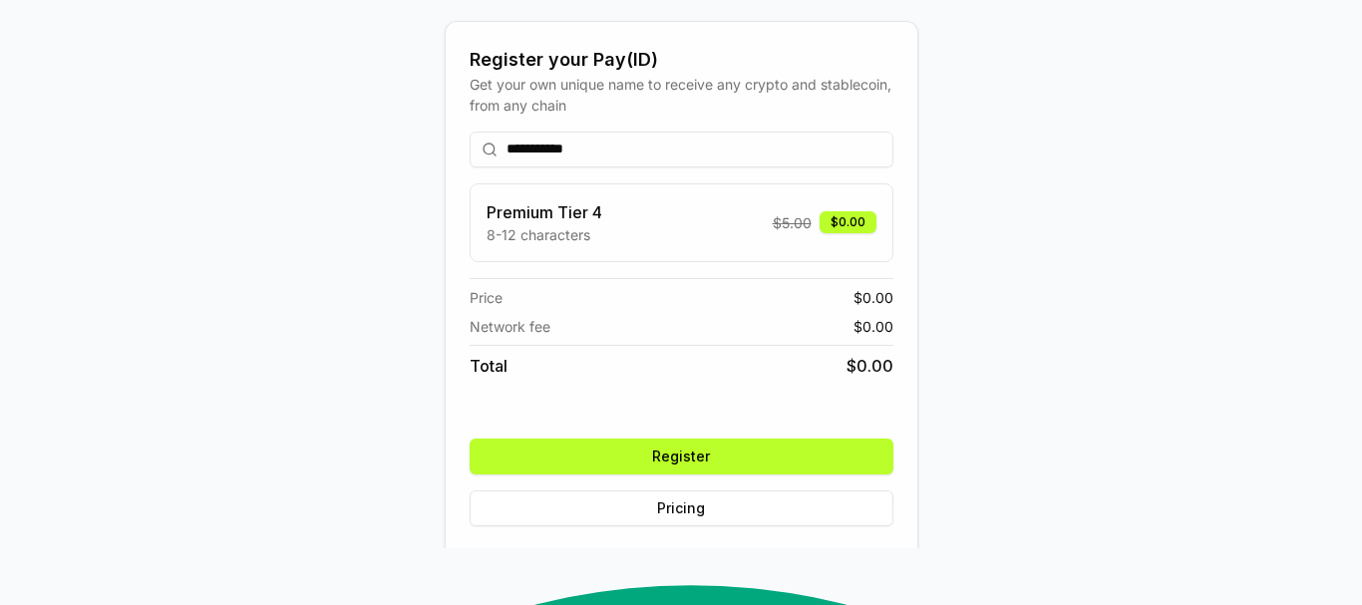
type input "**********"
click at [669, 475] on button "Register" at bounding box center [682, 457] width 424 height 36
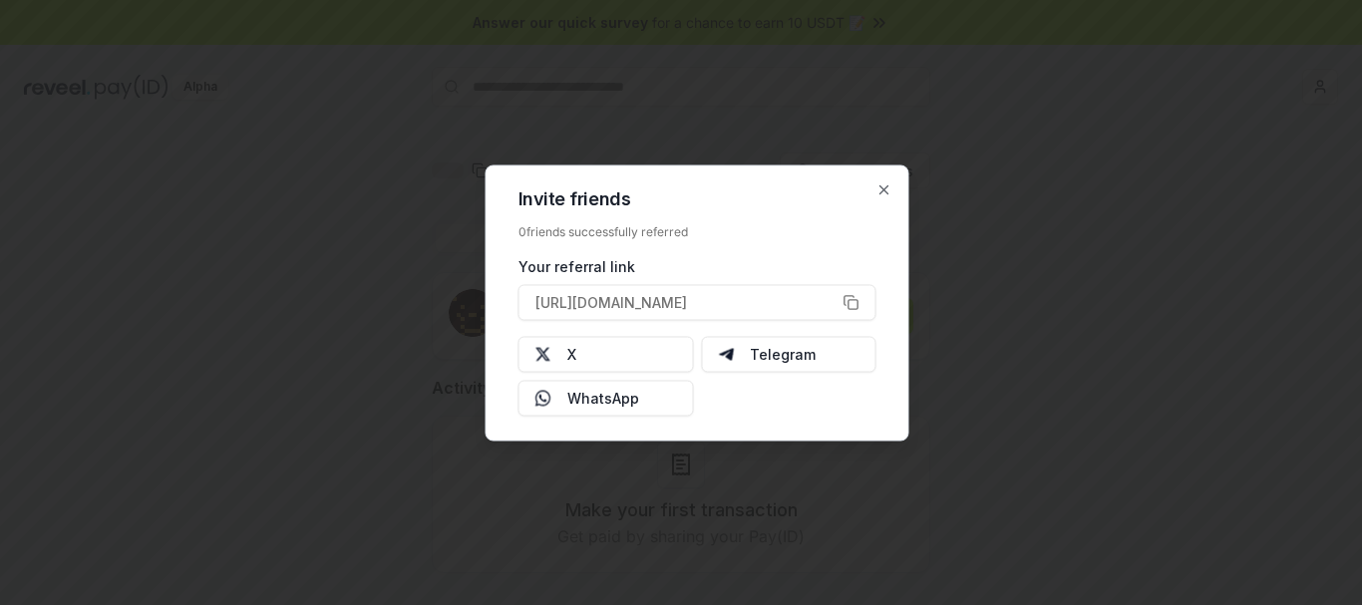
scroll to position [3249, 0]
click at [609, 349] on button "X" at bounding box center [607, 354] width 176 height 36
